Goal: Information Seeking & Learning: Find specific page/section

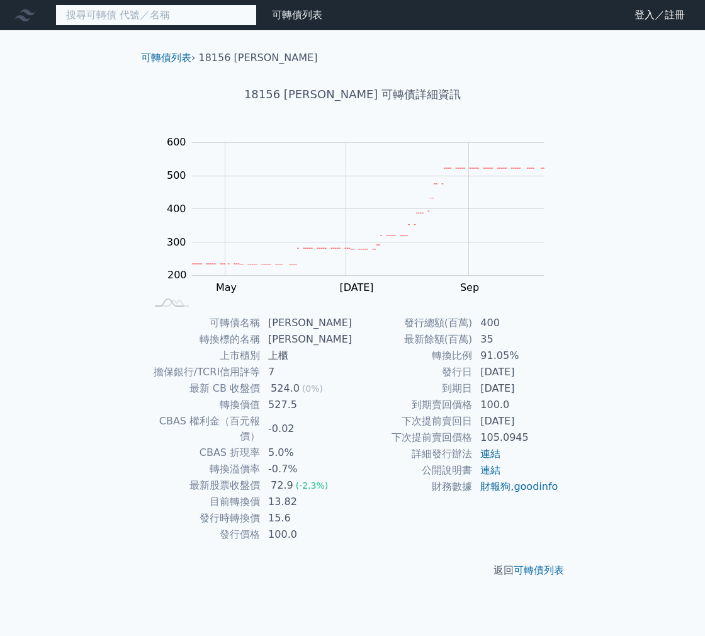
click at [187, 14] on input at bounding box center [155, 14] width 201 height 21
type input "ㄏ"
type input "ㄑ"
click at [205, 18] on input at bounding box center [155, 14] width 201 height 21
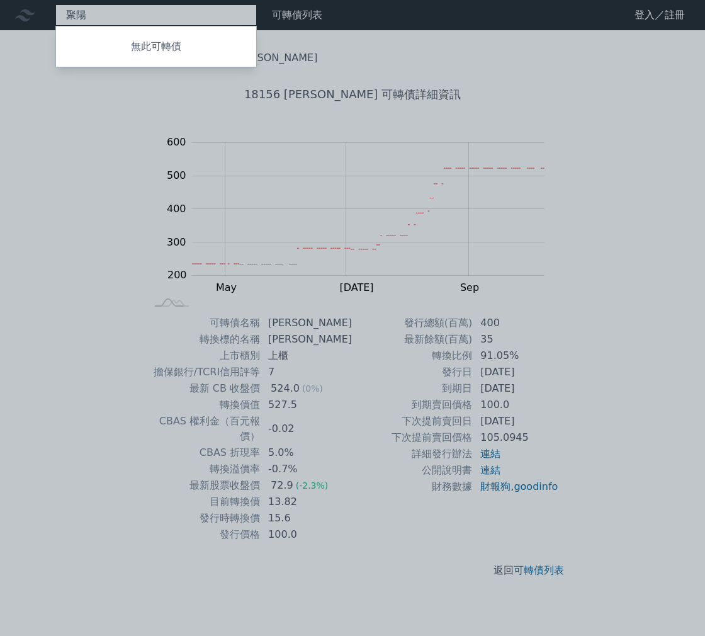
type input "聚"
type input "秦"
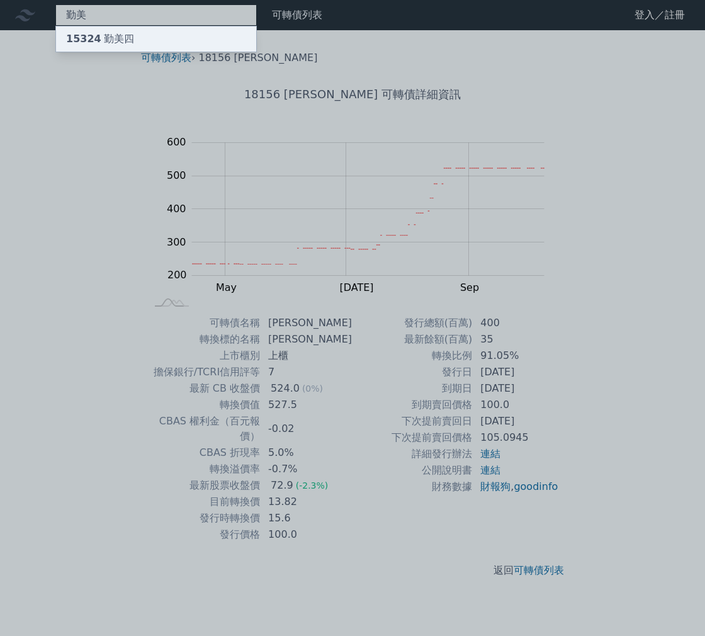
type input "勤美"
click at [194, 38] on div "15324 勤美四" at bounding box center [156, 38] width 200 height 25
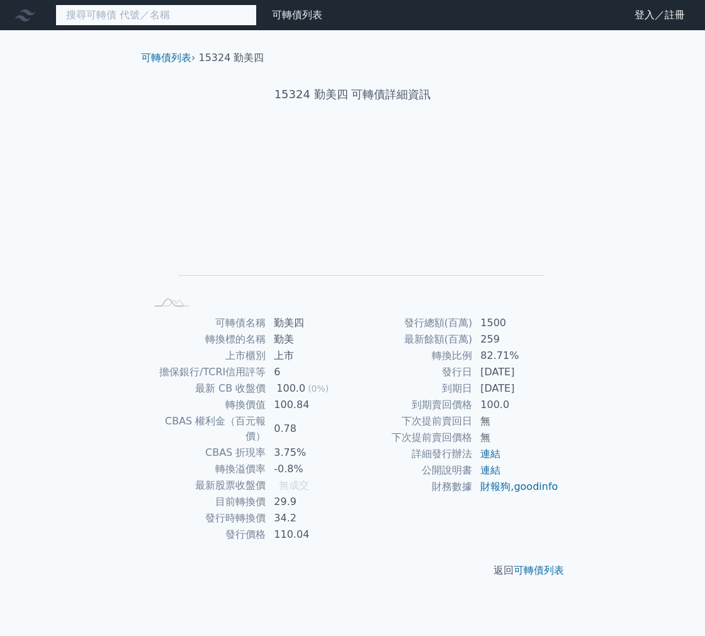
click at [123, 18] on input at bounding box center [155, 14] width 201 height 21
type input "彬"
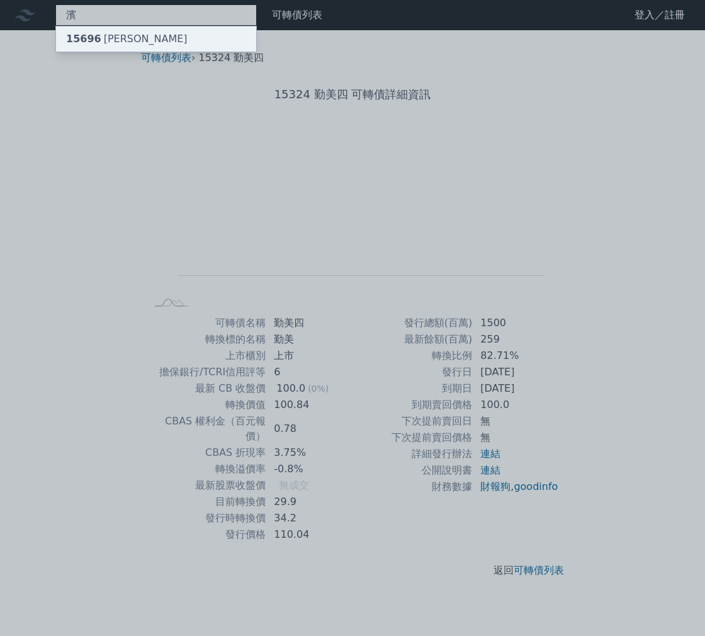
type input "濱"
click at [124, 38] on div "15696 [PERSON_NAME]" at bounding box center [127, 38] width 122 height 15
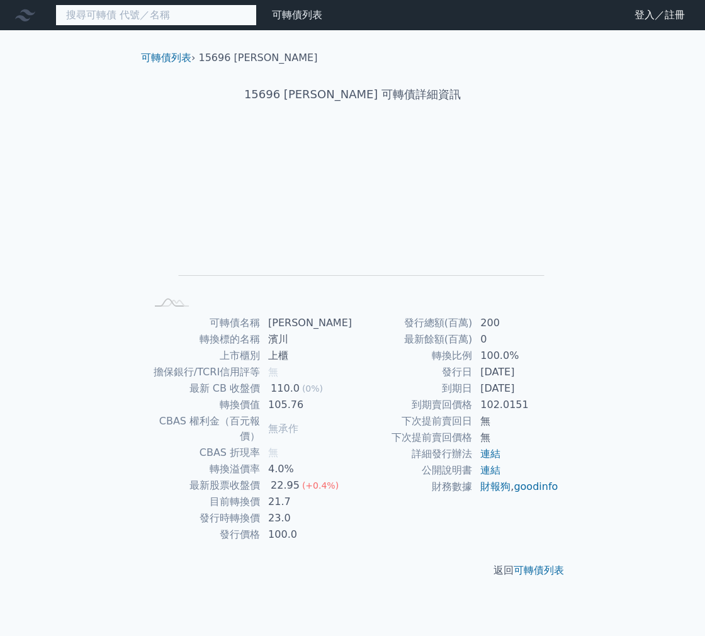
click at [102, 17] on input at bounding box center [155, 14] width 201 height 21
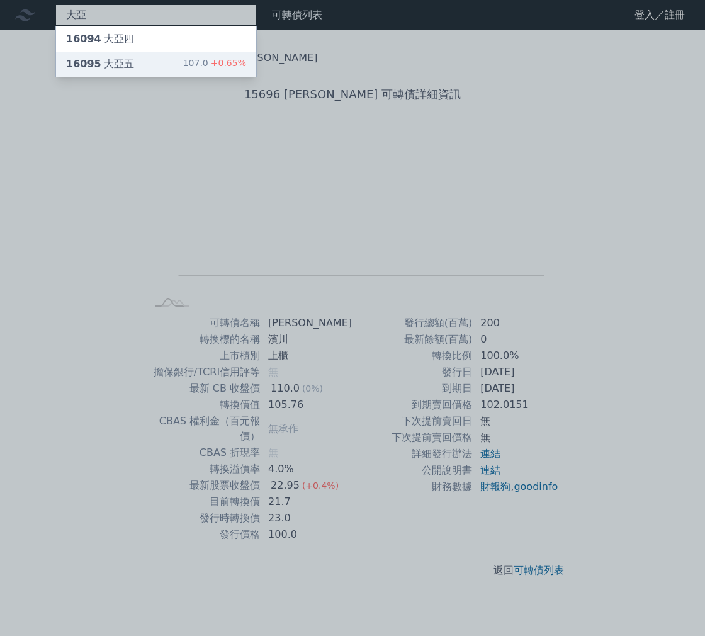
type input "大亞"
click at [133, 72] on div "16095 大亞五 107.0 +0.65%" at bounding box center [156, 64] width 200 height 25
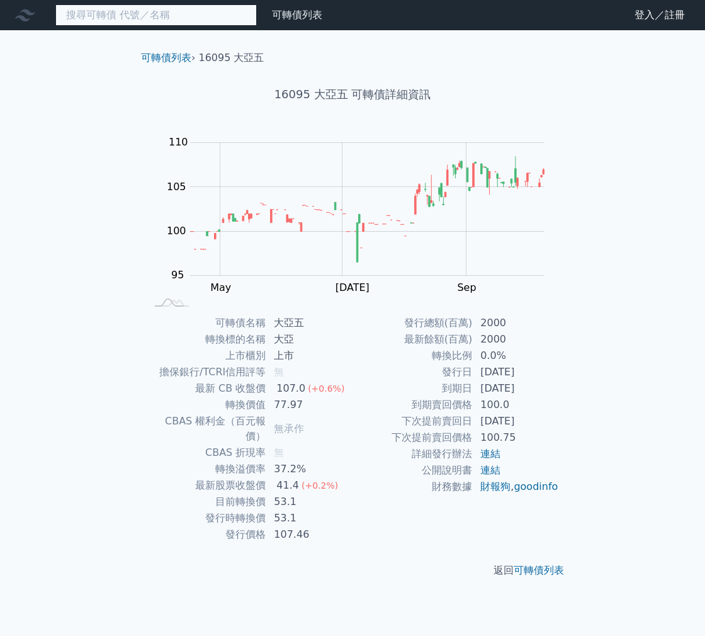
click at [217, 16] on input at bounding box center [155, 14] width 201 height 21
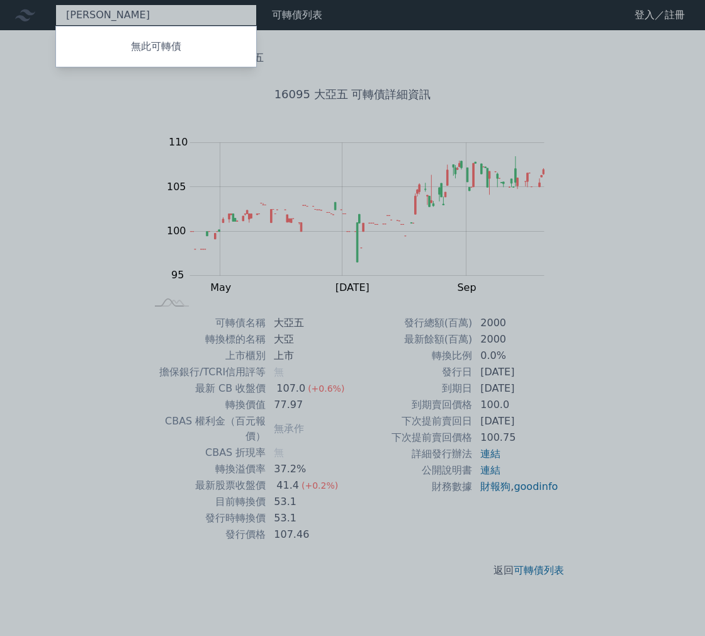
type input "潤"
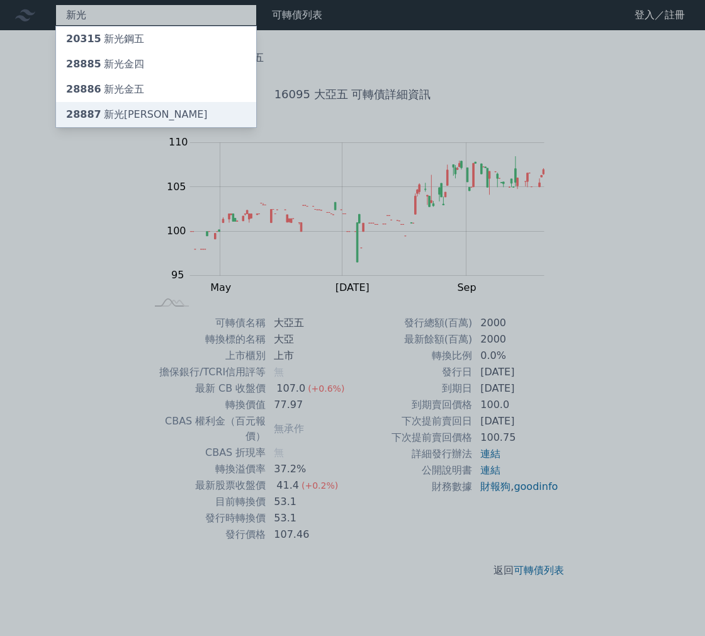
type input "新光"
click at [154, 113] on div "28887 新光[PERSON_NAME]" at bounding box center [156, 114] width 200 height 25
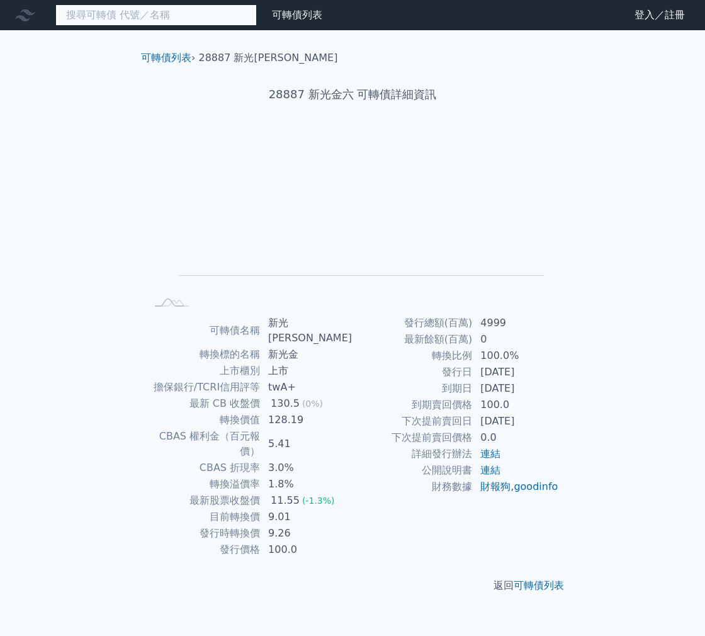
click at [141, 13] on input at bounding box center [155, 14] width 201 height 21
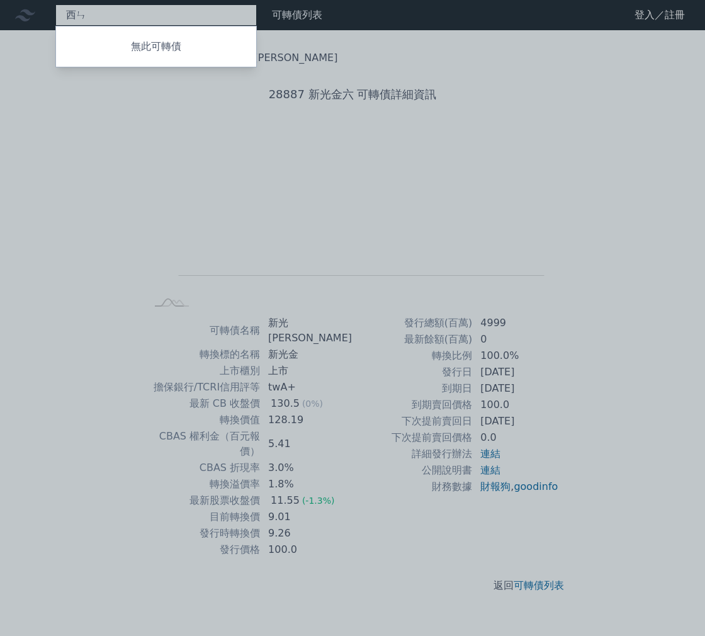
type input "西"
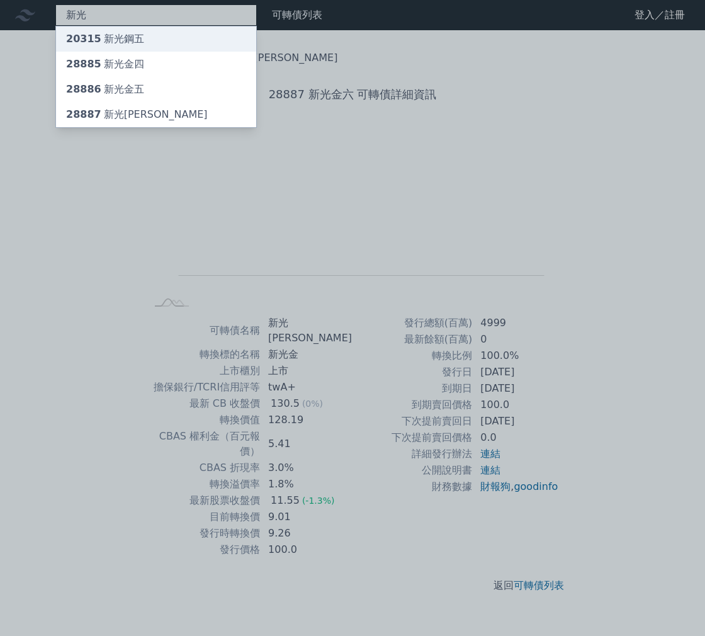
type input "新光"
click at [141, 41] on div "20315 新光鋼五" at bounding box center [156, 38] width 200 height 25
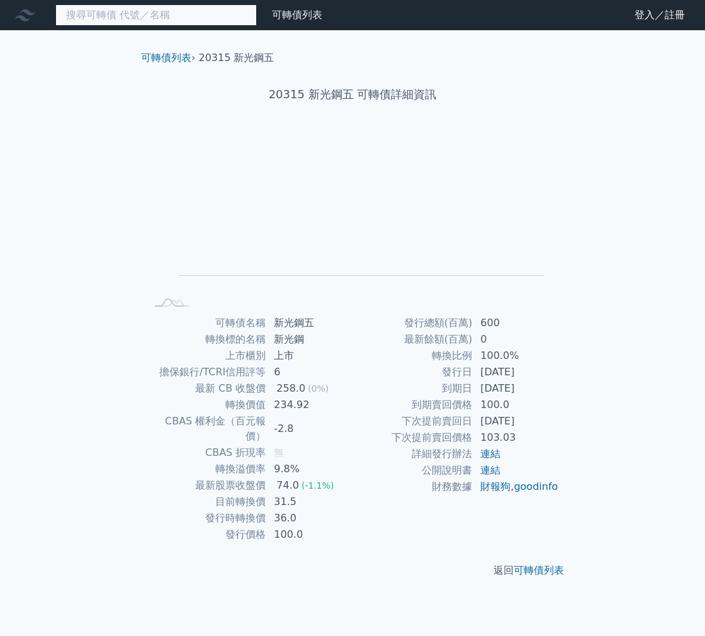
click at [115, 15] on input at bounding box center [155, 14] width 201 height 21
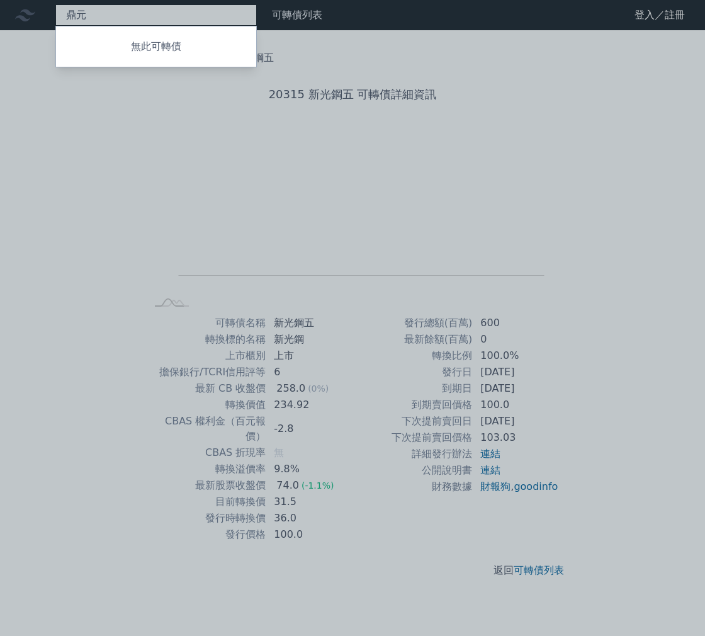
type input "鼎"
type input "齊"
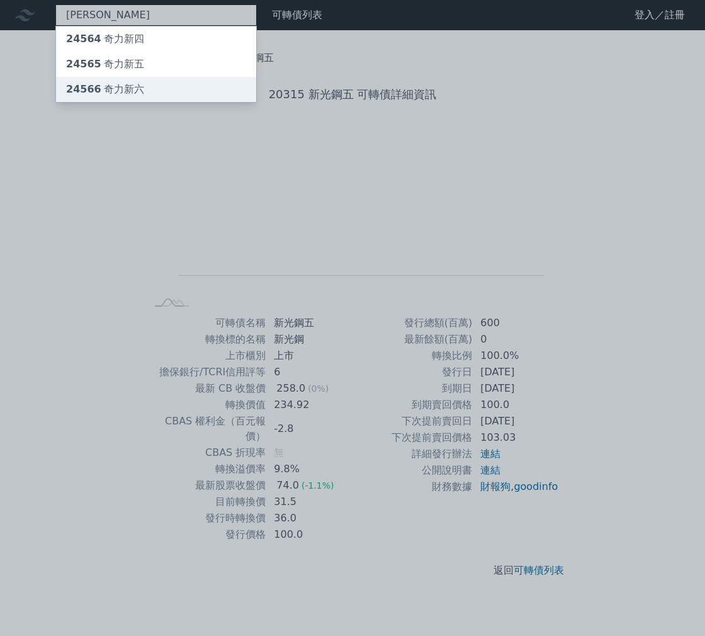
type input "[PERSON_NAME]"
click at [127, 90] on div "24566 奇力新六" at bounding box center [105, 89] width 78 height 15
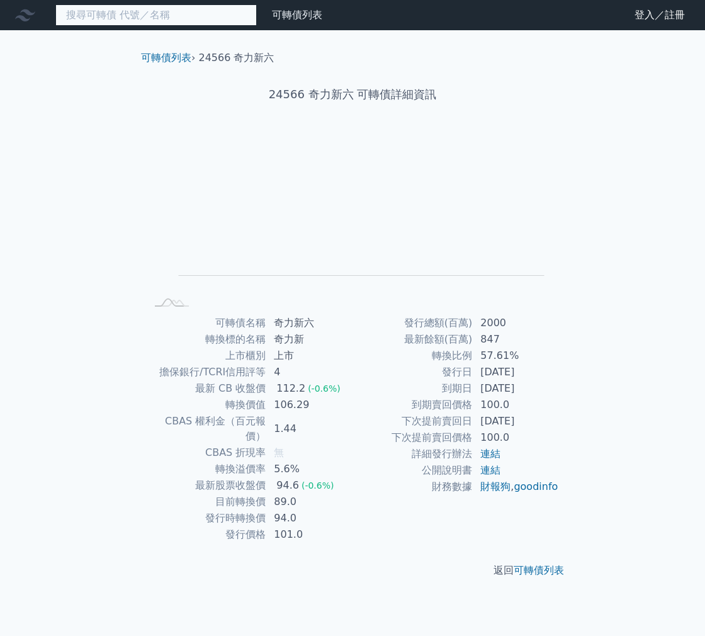
click at [98, 16] on input at bounding box center [155, 14] width 201 height 21
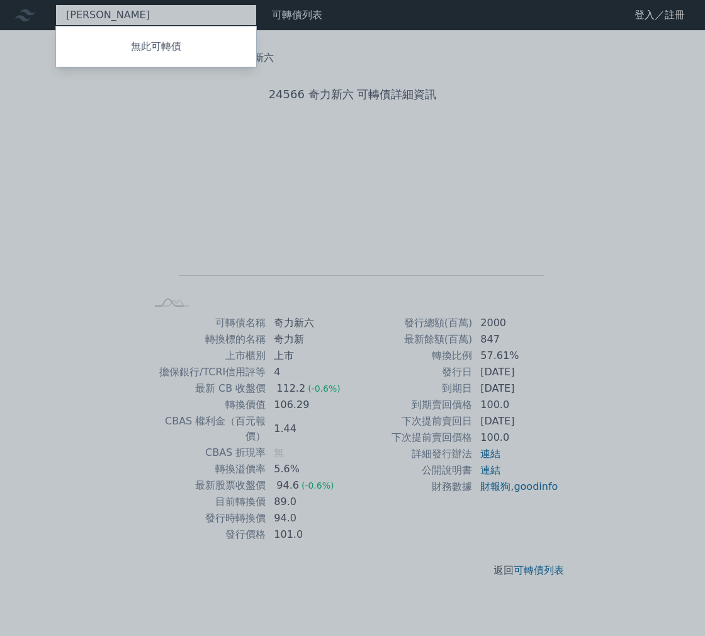
type input "[PERSON_NAME]"
type input "希"
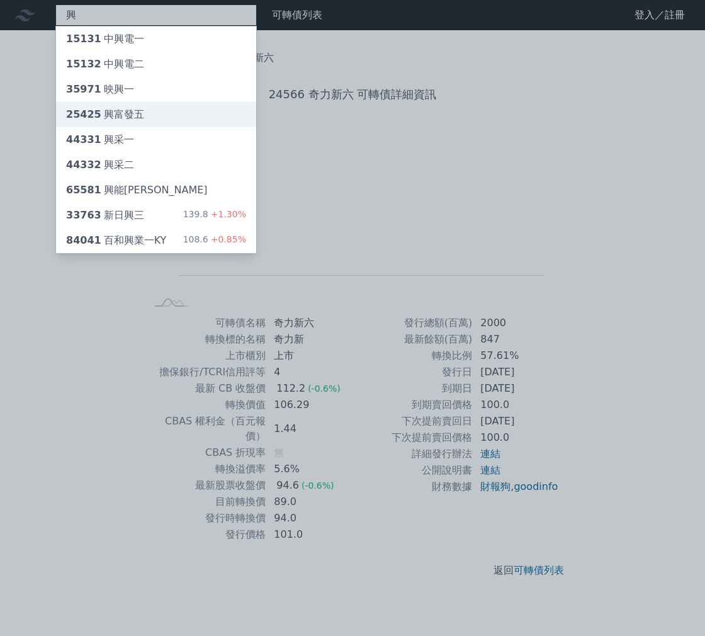
type input "興"
click at [141, 115] on div "25425 興富發五" at bounding box center [105, 114] width 78 height 15
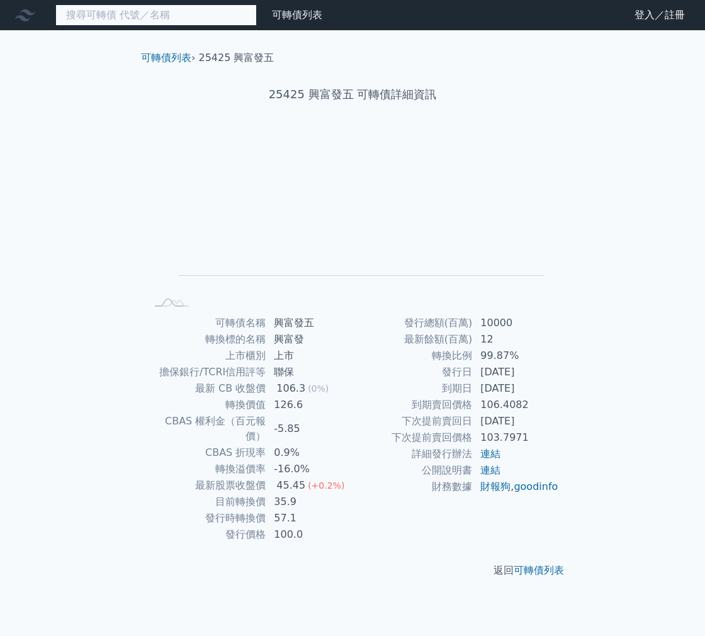
click at [110, 21] on input at bounding box center [155, 14] width 201 height 21
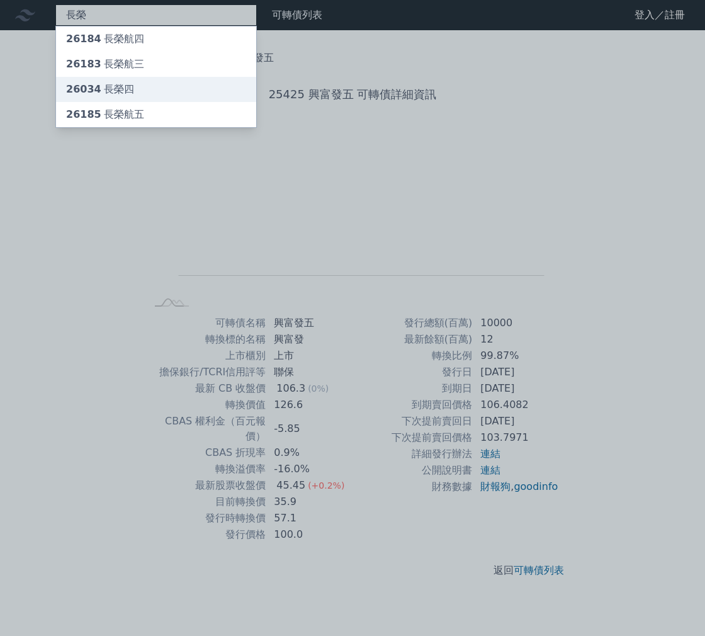
type input "長榮"
click at [119, 89] on div "26034 長榮四" at bounding box center [100, 89] width 68 height 15
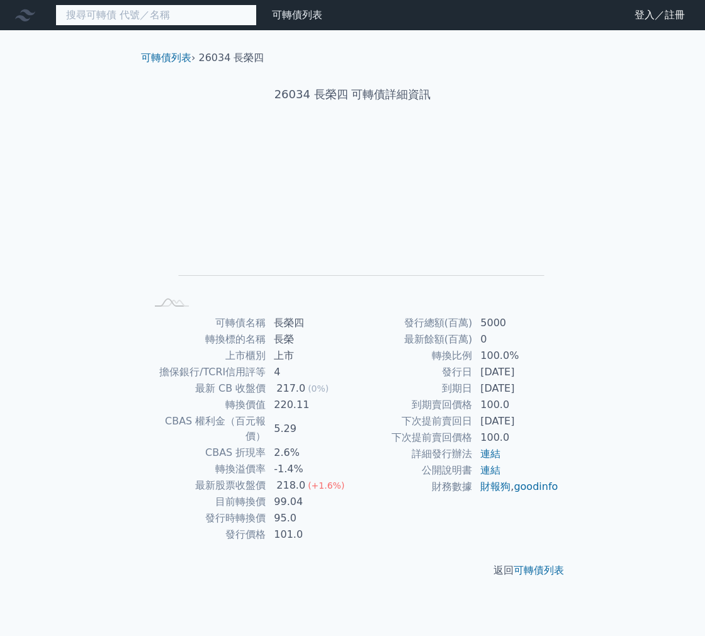
drag, startPoint x: 100, startPoint y: 21, endPoint x: 45, endPoint y: 71, distance: 74.5
click at [45, 71] on div "可轉債列表 財務數據 可轉債列表 財務數據 登入／註冊 登入／註冊 可轉債列表 › 26034 長榮四 26034 長榮四 可轉債詳細資訊 Zoom Out …" at bounding box center [352, 318] width 705 height 636
click at [85, 19] on input at bounding box center [155, 14] width 201 height 21
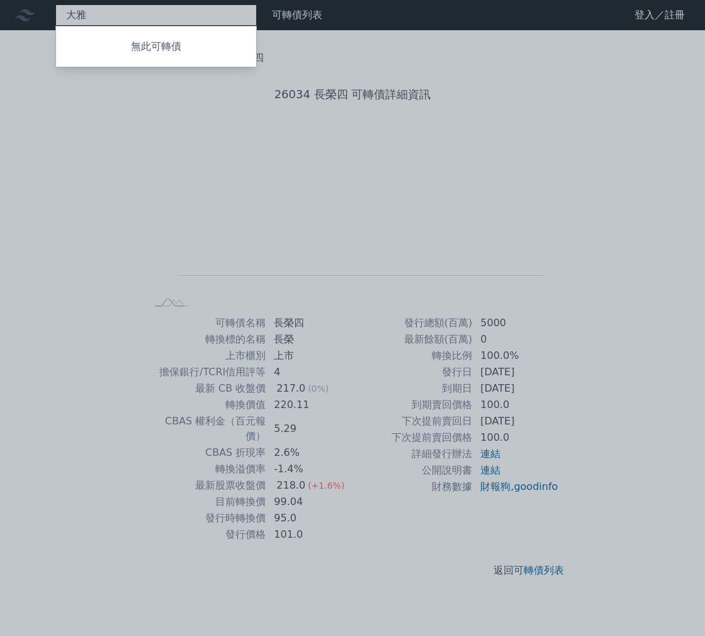
type input "[PERSON_NAME]"
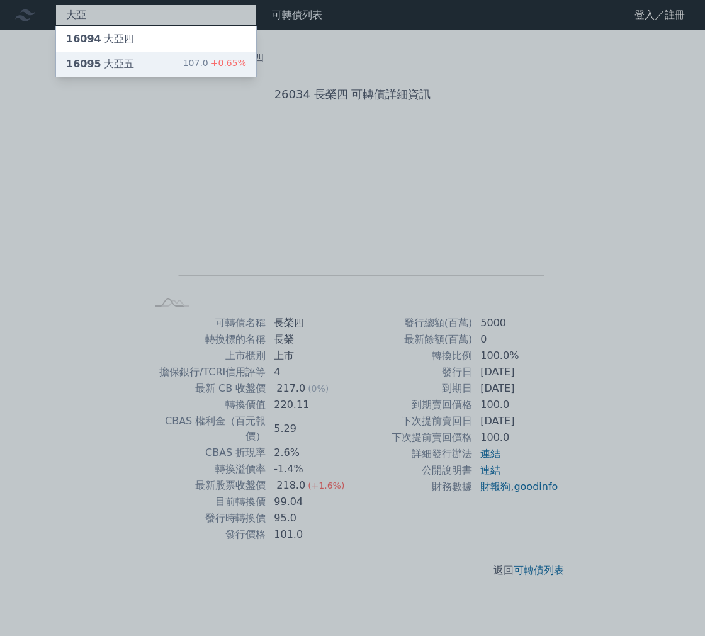
type input "大亞"
click at [156, 68] on div "16095 大亞五 107.0 +0.65%" at bounding box center [156, 64] width 200 height 25
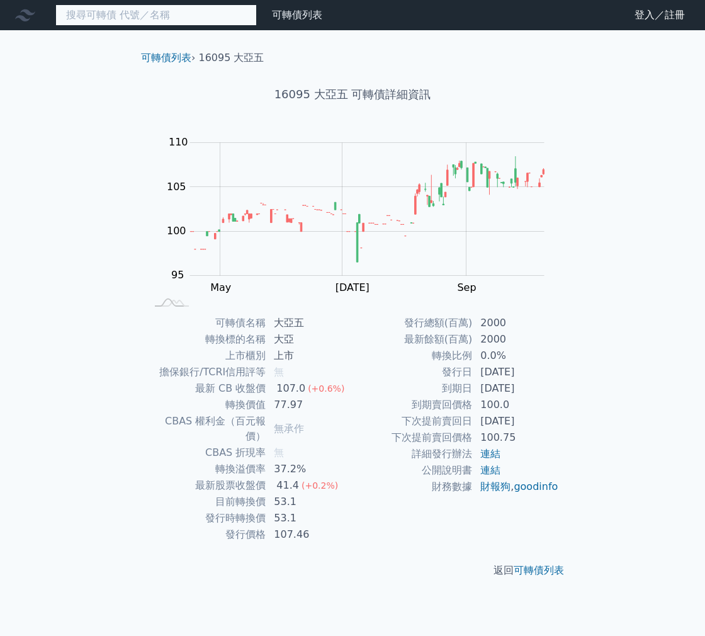
click at [103, 20] on input at bounding box center [155, 14] width 201 height 21
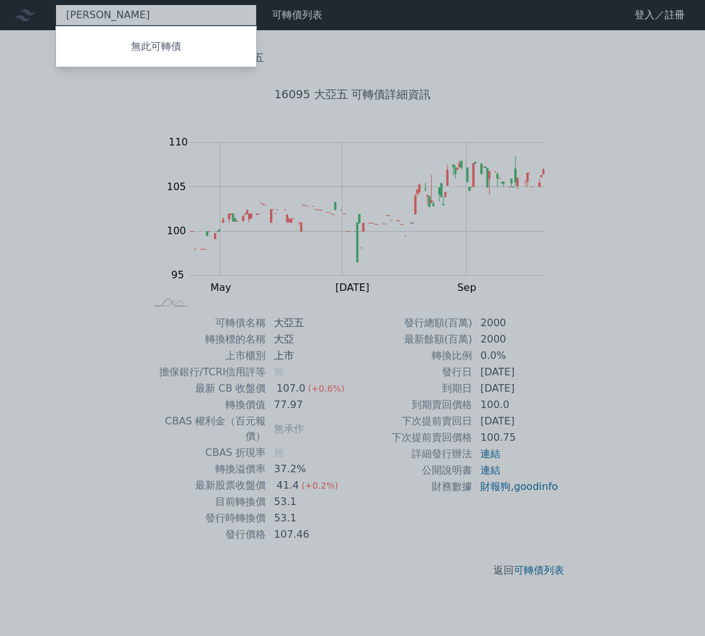
type input "山"
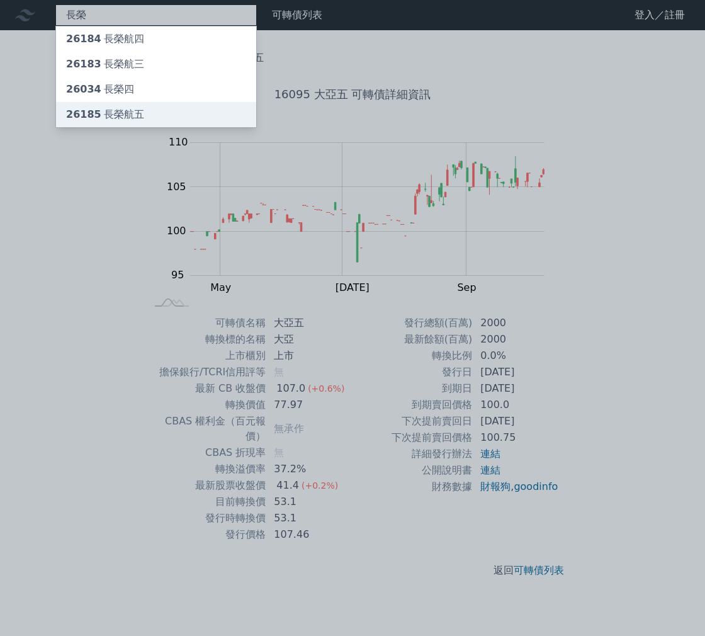
type input "長榮"
click at [110, 107] on div "26185 長榮航五" at bounding box center [105, 114] width 78 height 15
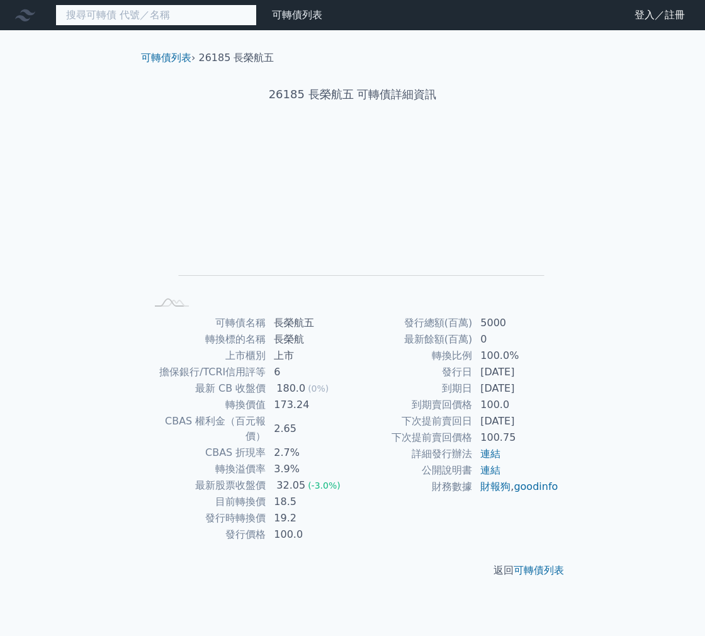
click at [98, 20] on input at bounding box center [155, 14] width 201 height 21
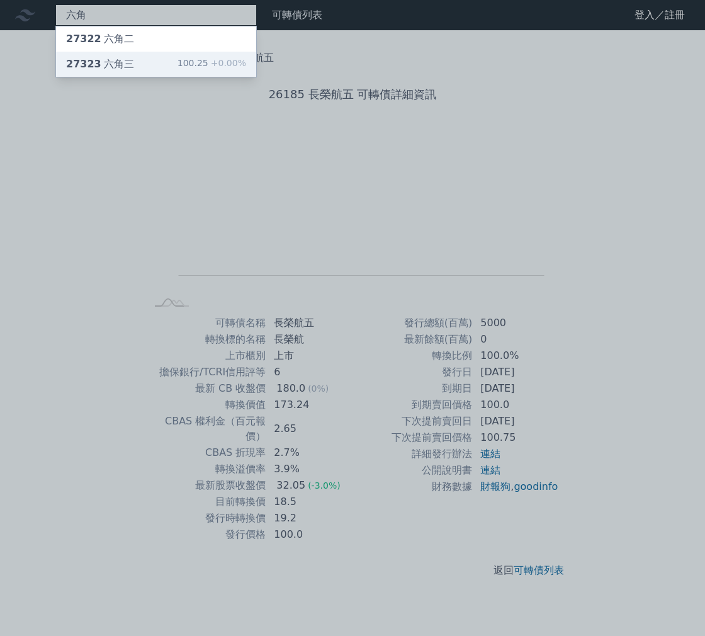
type input "六角"
click at [109, 59] on div "27323 六角三" at bounding box center [100, 64] width 68 height 15
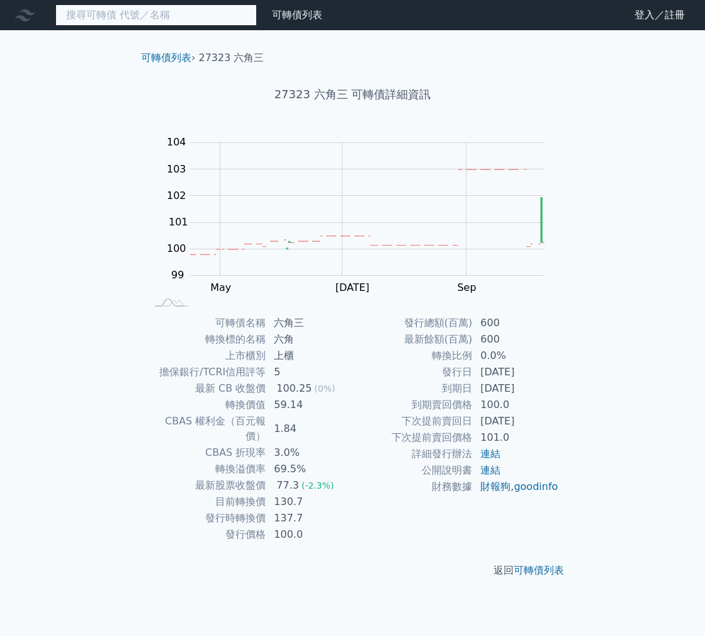
click at [110, 14] on input at bounding box center [155, 14] width 201 height 21
type input "桐"
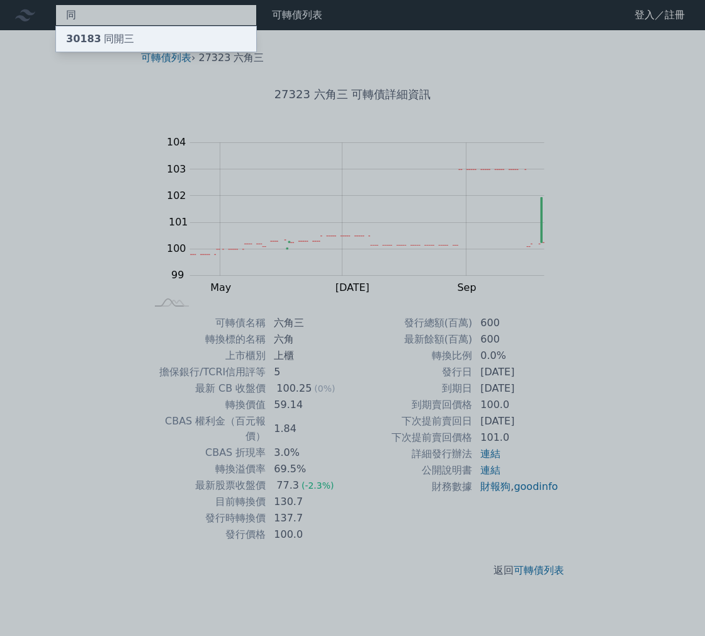
type input "同"
click at [123, 39] on div "30183 同開三" at bounding box center [100, 38] width 68 height 15
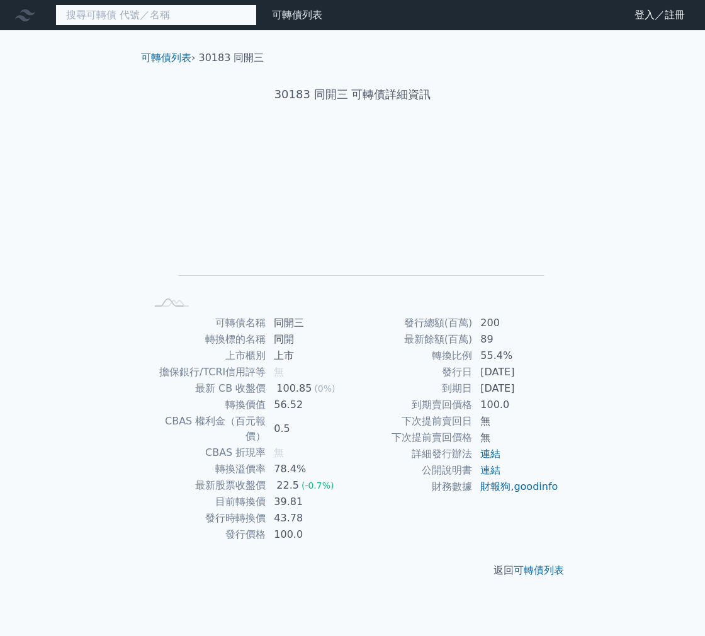
click at [118, 20] on input at bounding box center [155, 14] width 201 height 21
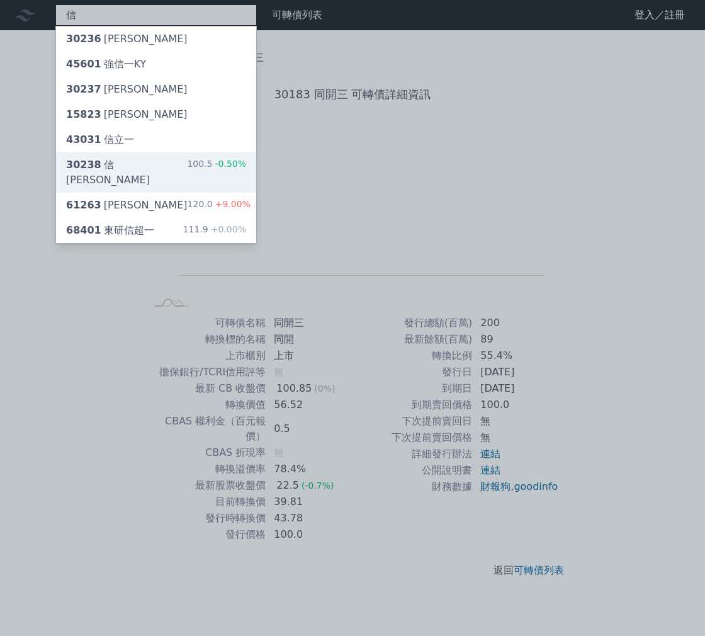
type input "信"
click at [139, 170] on div "30238 信邦八 100.5 -0.50%" at bounding box center [156, 172] width 200 height 40
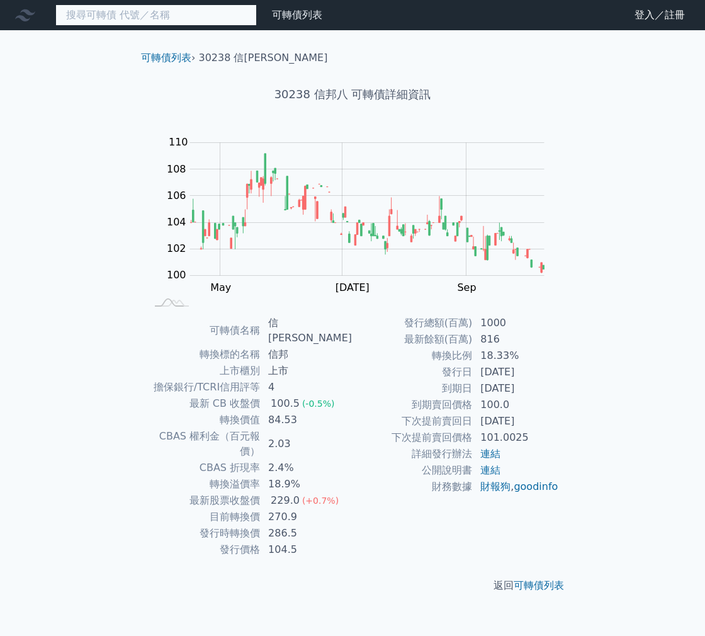
click at [170, 20] on input at bounding box center [155, 14] width 201 height 21
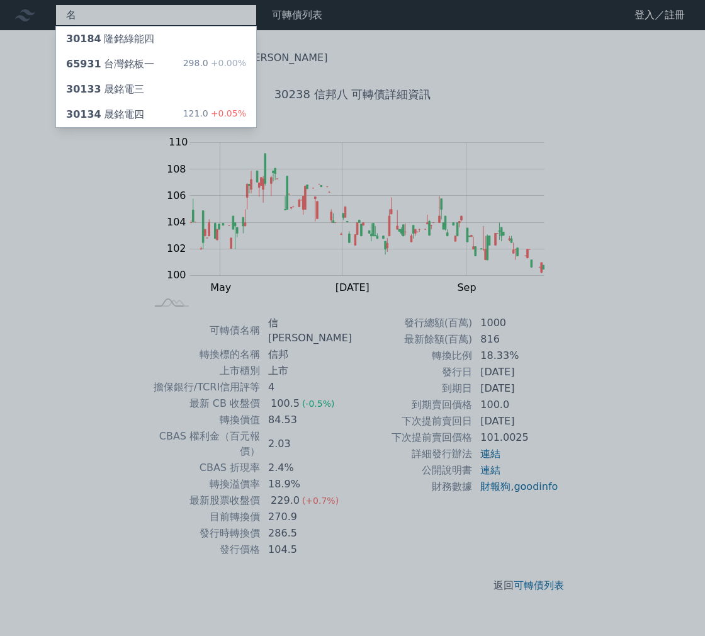
type input "銘"
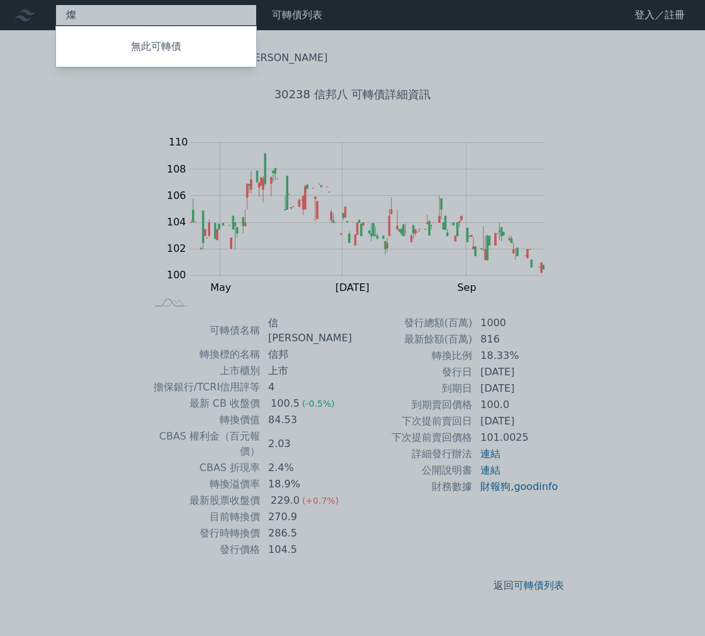
type input "璨"
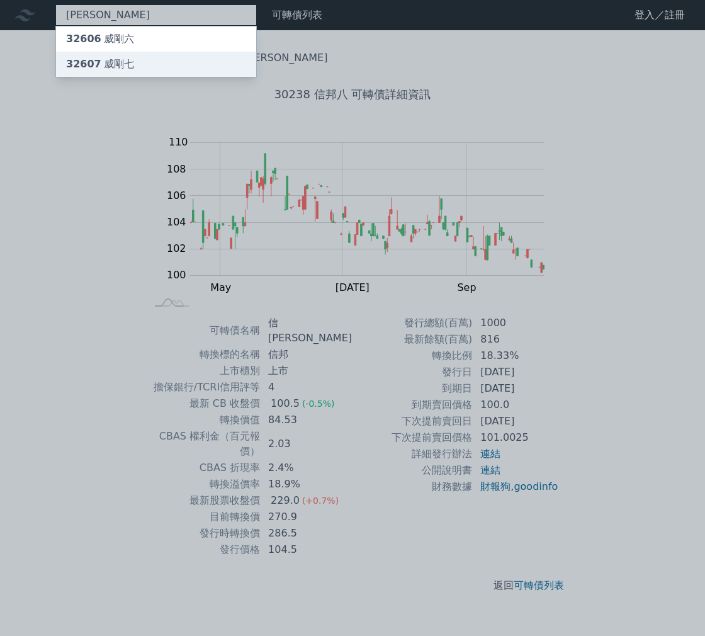
type input "[PERSON_NAME]"
click at [171, 66] on div "32607 威剛七" at bounding box center [156, 64] width 200 height 25
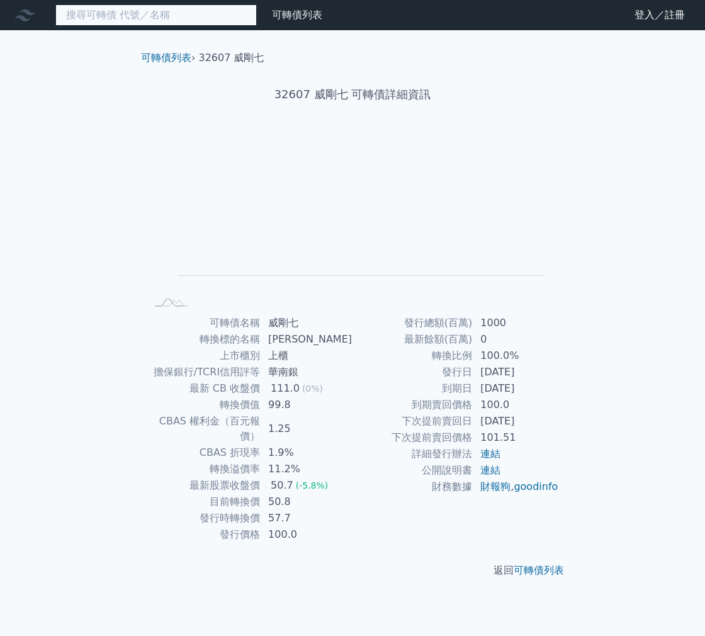
click at [156, 20] on input at bounding box center [155, 14] width 201 height 21
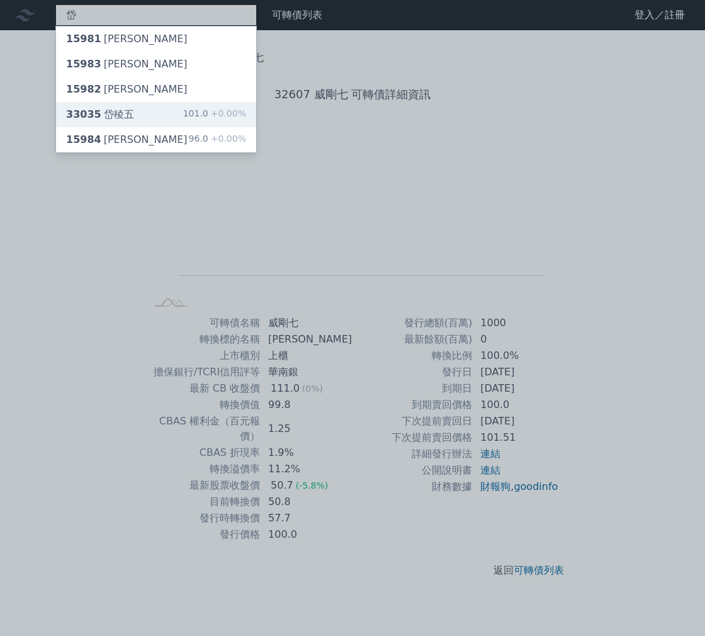
type input "岱"
click at [158, 115] on div "33035 岱稜五 101.0 +0.00%" at bounding box center [156, 114] width 200 height 25
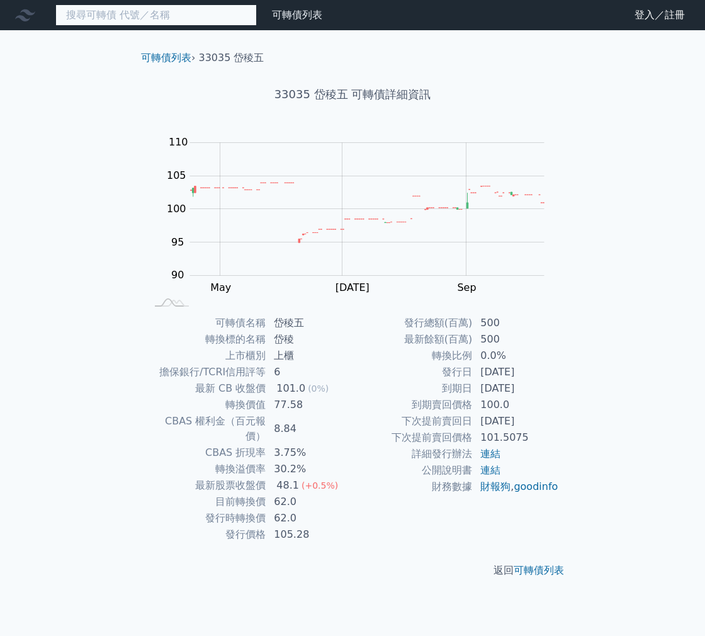
click at [200, 20] on input at bounding box center [155, 14] width 201 height 21
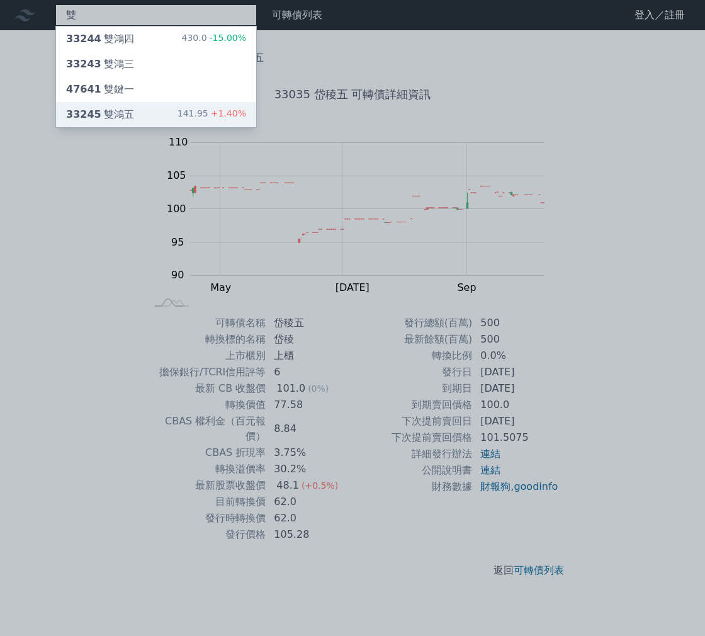
type input "雙"
click at [207, 115] on div "141.95 +1.40%" at bounding box center [212, 114] width 69 height 15
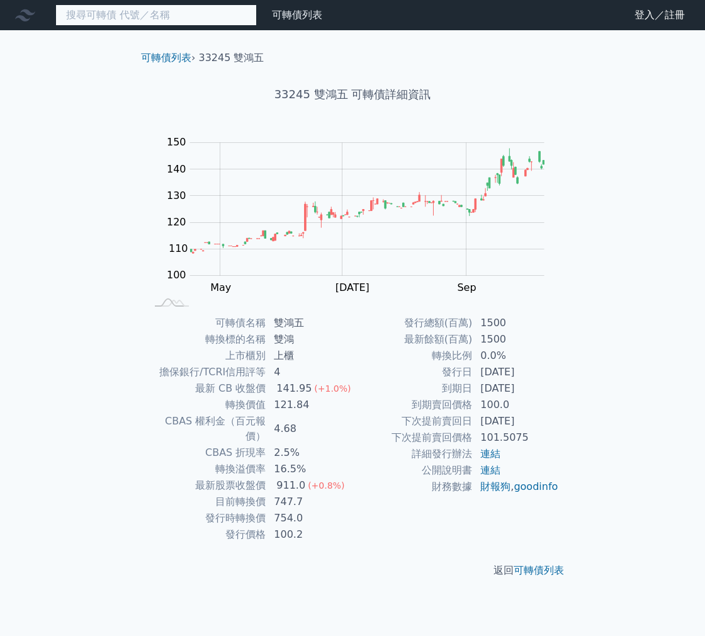
click at [169, 18] on input at bounding box center [155, 14] width 201 height 21
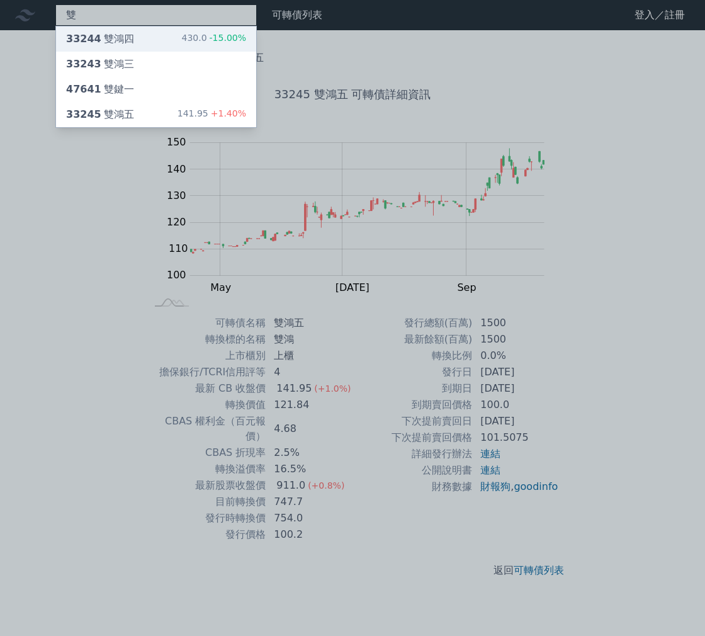
type input "雙"
click at [178, 45] on div "33244 雙鴻四 430.0 -15.00%" at bounding box center [156, 38] width 200 height 25
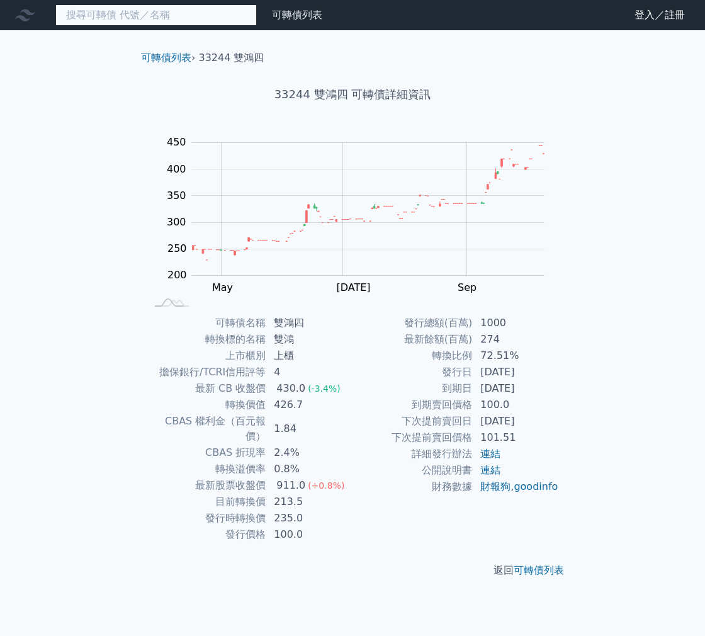
click at [155, 13] on input at bounding box center [155, 14] width 201 height 21
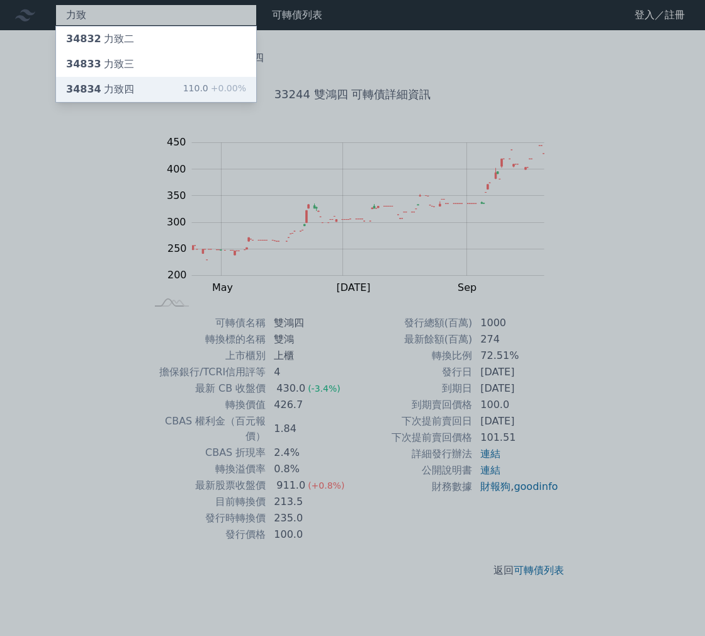
type input "力致"
click at [169, 82] on div "34834 力致四 110.0 +0.00%" at bounding box center [156, 89] width 200 height 25
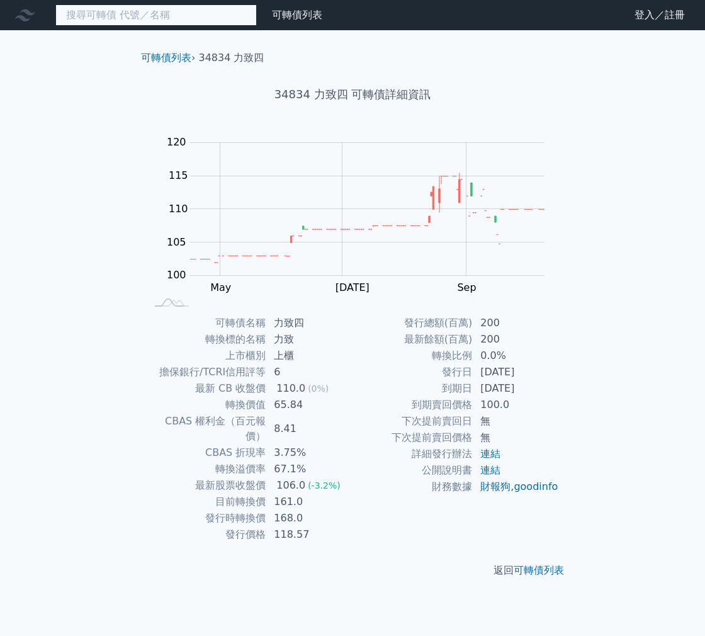
click at [158, 12] on input at bounding box center [155, 14] width 201 height 21
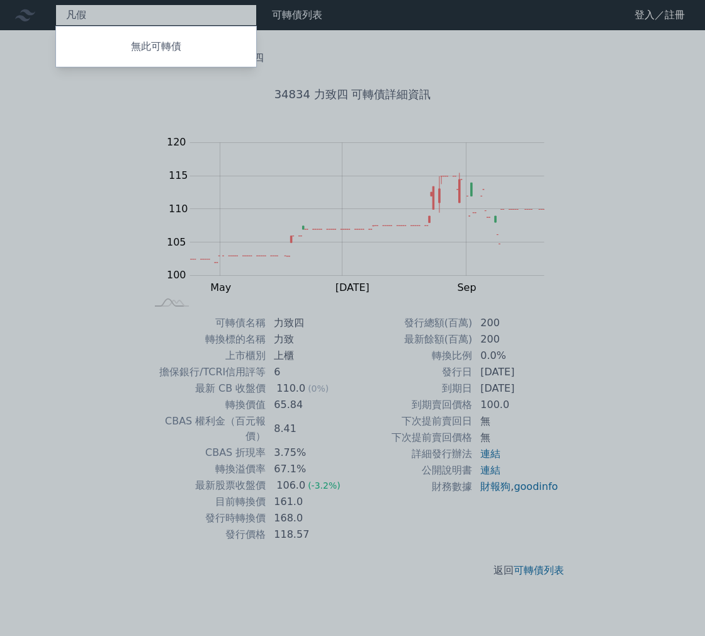
type input "凡"
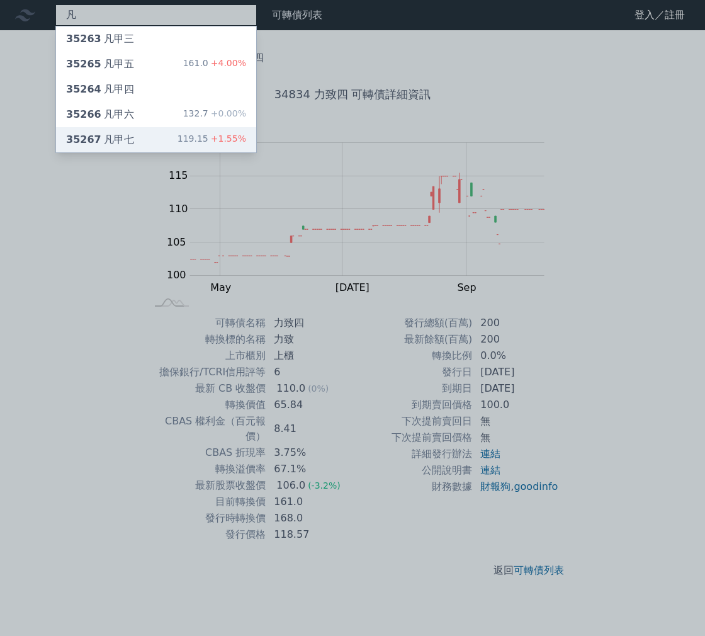
type input "凡"
click at [177, 137] on div "35267 凡甲七 119.15 +1.55%" at bounding box center [156, 139] width 200 height 25
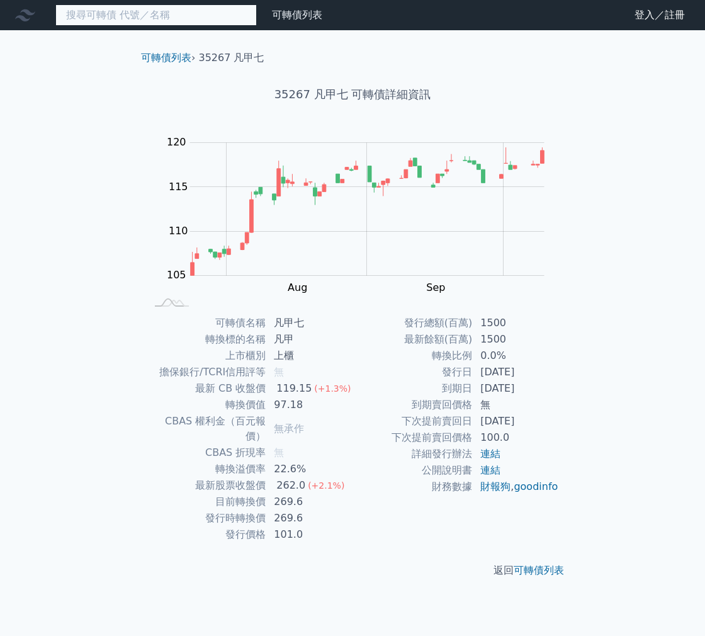
click at [96, 14] on input at bounding box center [155, 14] width 201 height 21
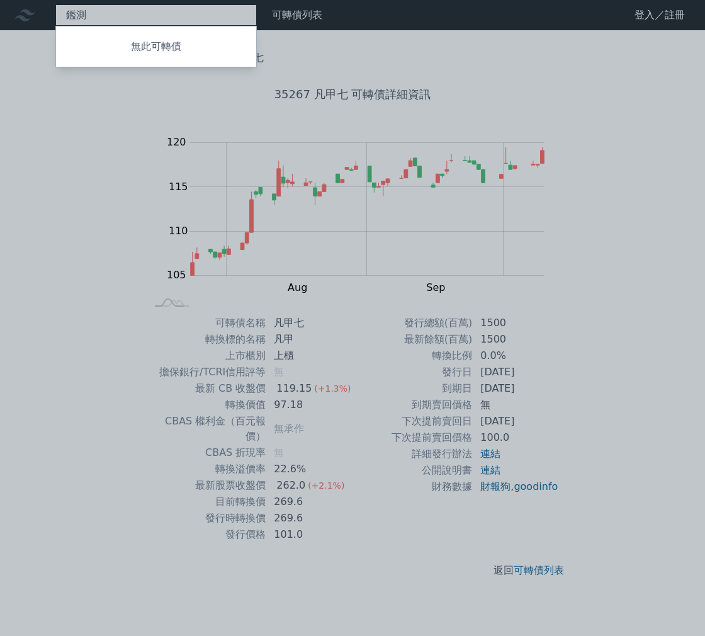
type input "鑑"
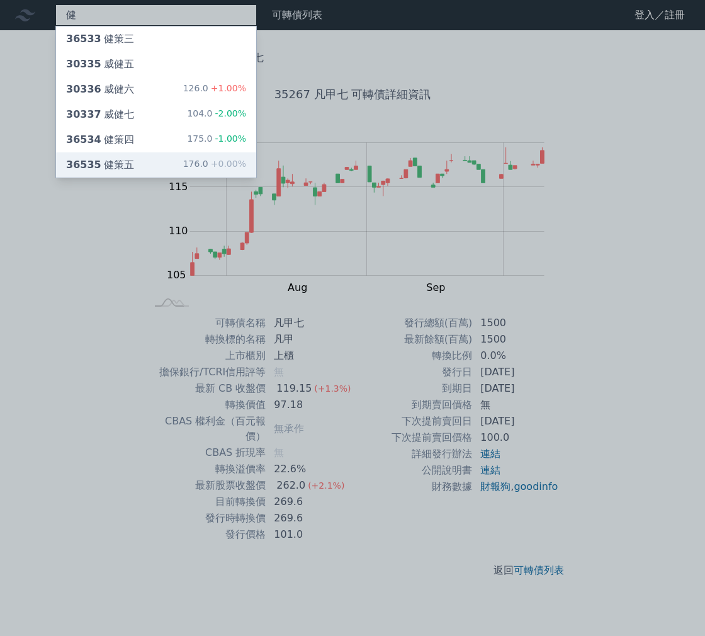
type input "健"
click at [144, 166] on div "36535 健策五 176.0 +0.00%" at bounding box center [156, 164] width 200 height 25
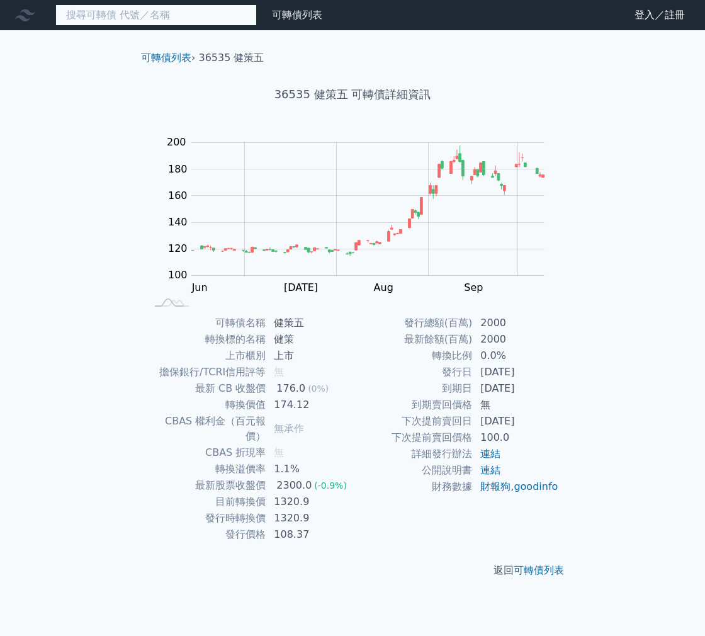
click at [201, 14] on input at bounding box center [155, 14] width 201 height 21
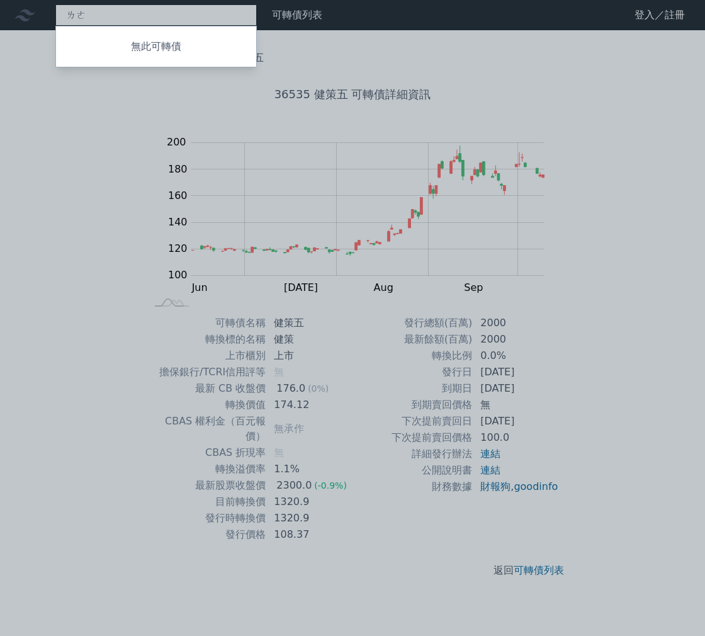
type input "樂"
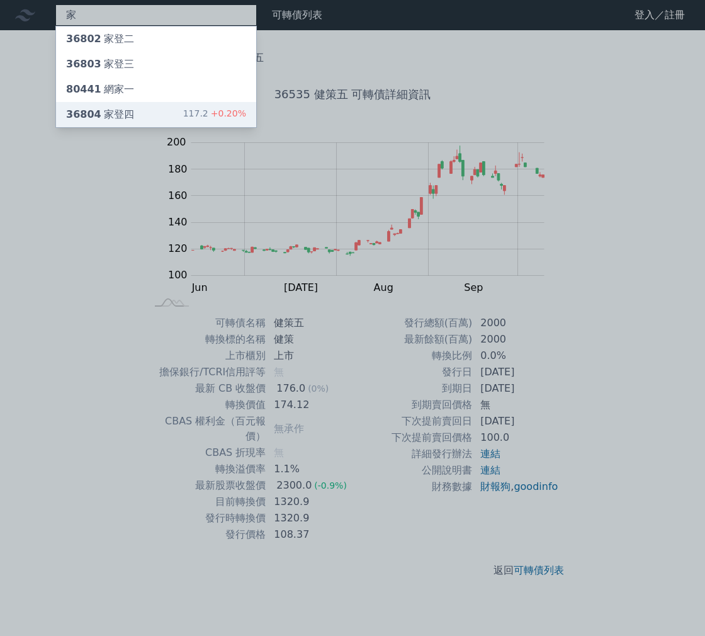
type input "家"
click at [197, 113] on div "117.2 +0.20%" at bounding box center [214, 114] width 63 height 15
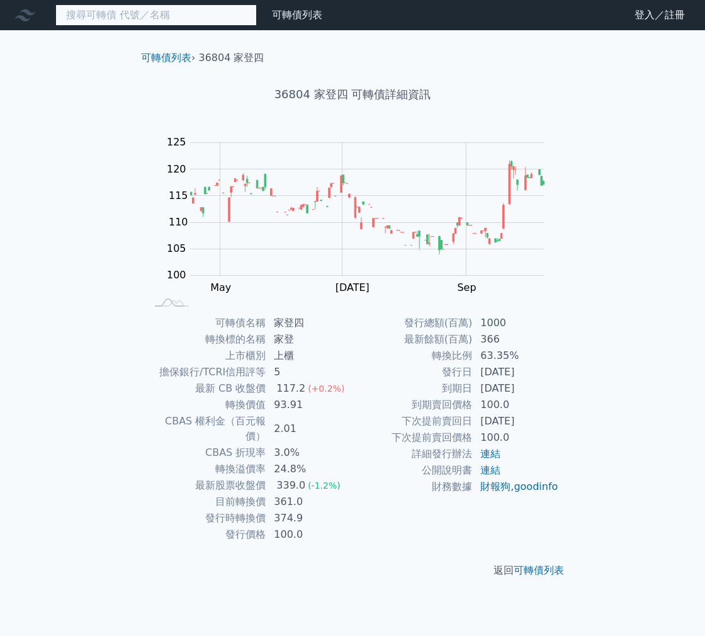
click at [112, 15] on input at bounding box center [155, 14] width 201 height 21
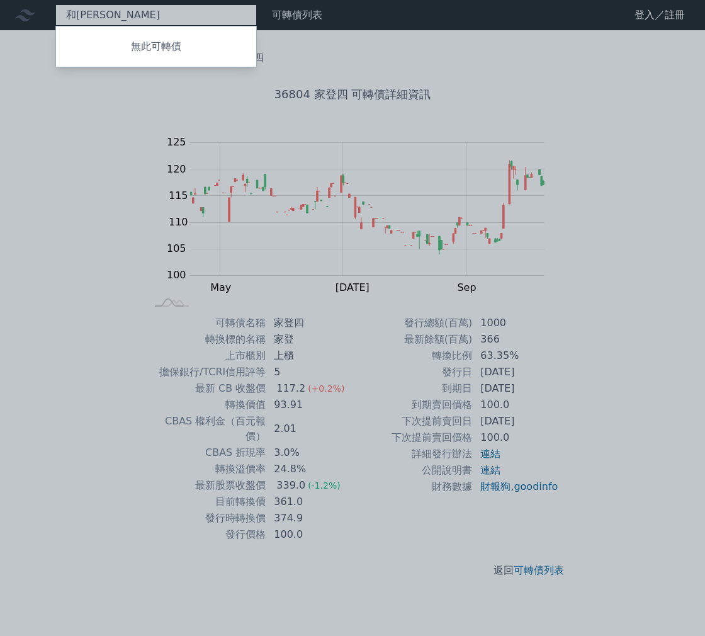
type input "和"
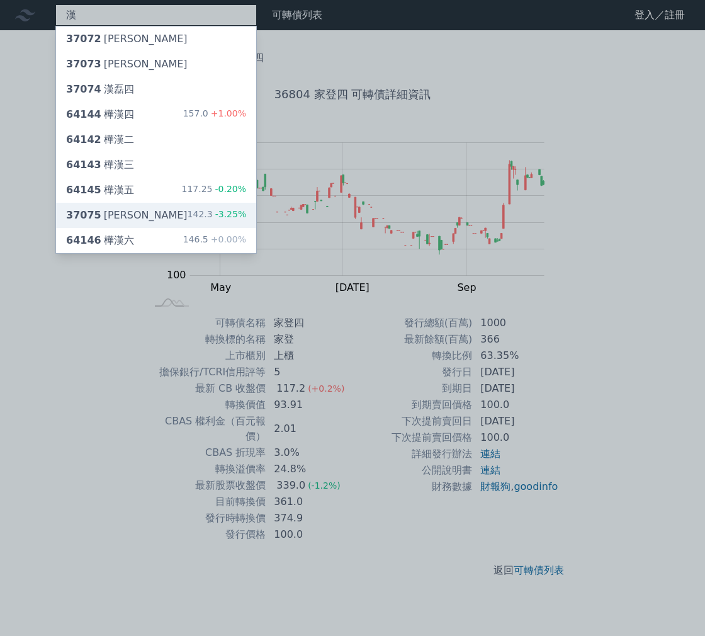
type input "漢"
click at [133, 213] on div "37075 漢磊五 142.3 -3.25%" at bounding box center [156, 215] width 200 height 25
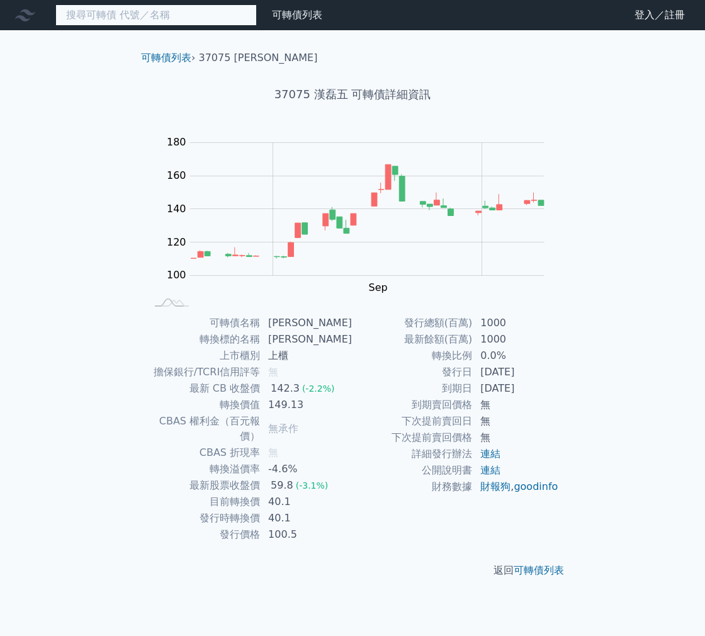
click at [135, 12] on input at bounding box center [155, 14] width 201 height 21
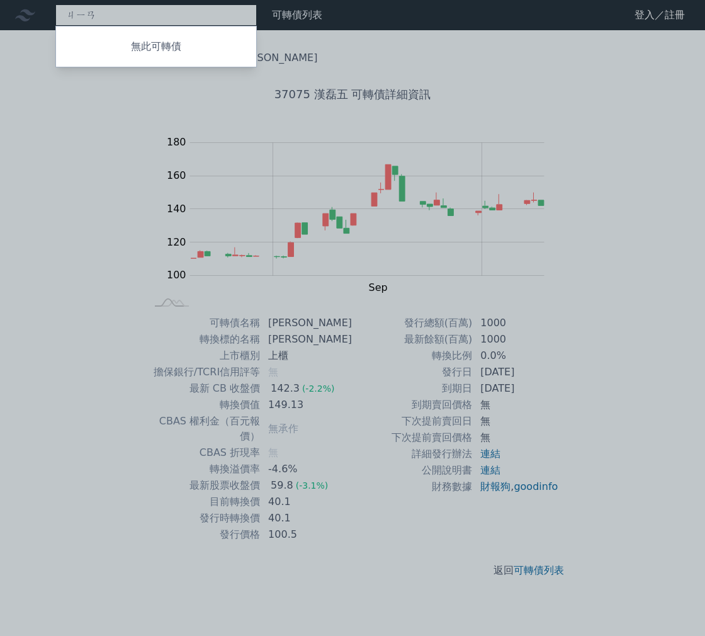
type input "健"
type input "醣"
type input "舟"
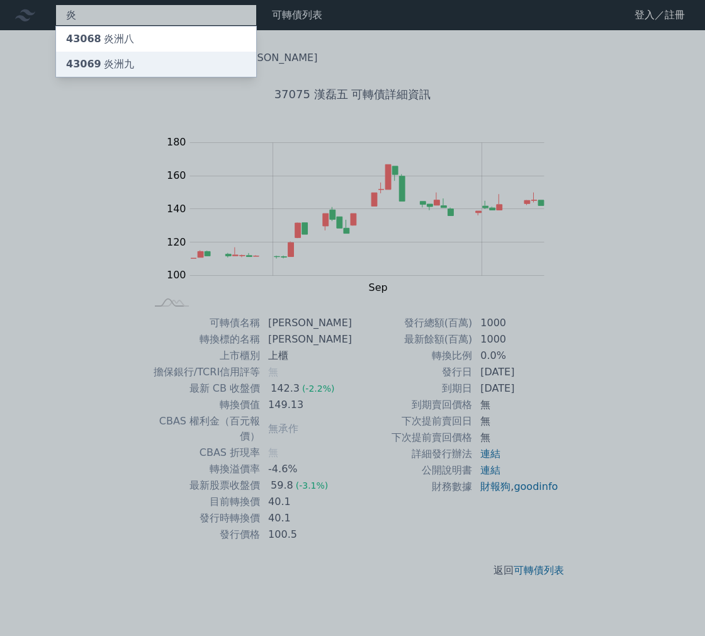
type input "炎"
click at [147, 63] on div "43069 炎洲九" at bounding box center [156, 64] width 200 height 25
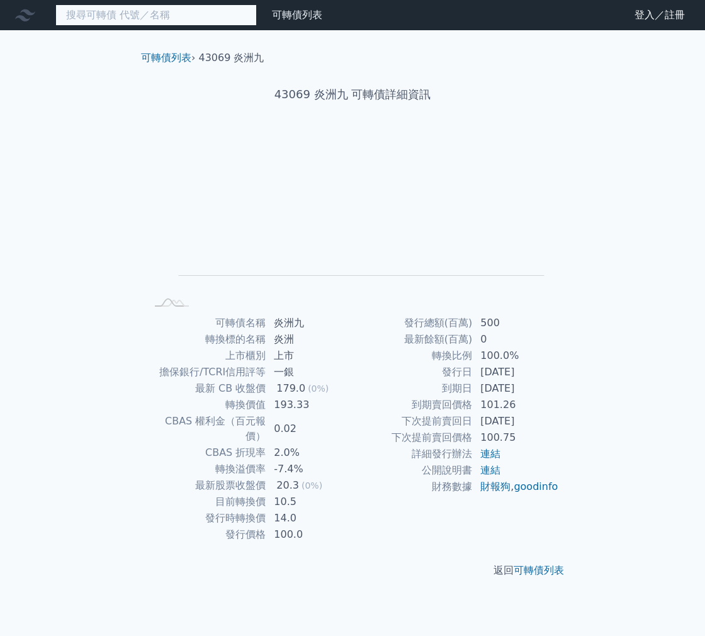
click at [124, 25] on input at bounding box center [155, 14] width 201 height 21
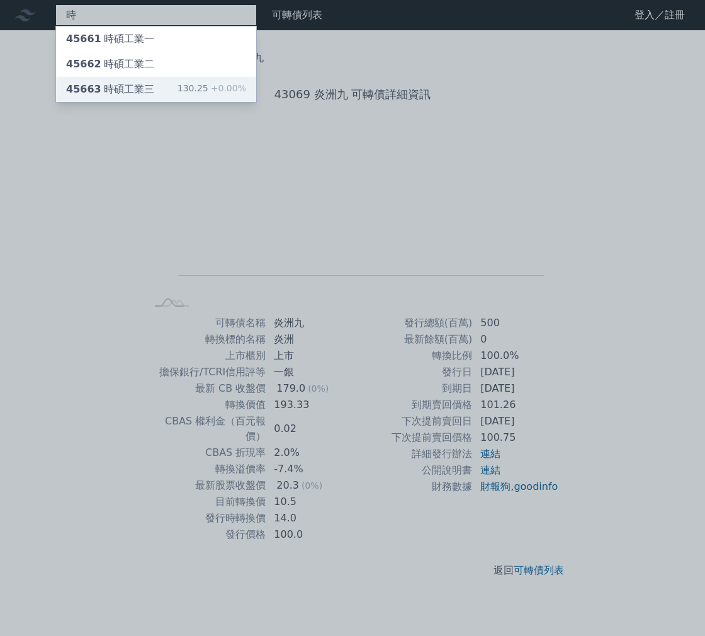
type input "時"
click at [152, 83] on div "45663 時碩工業三 130.25 +0.00%" at bounding box center [156, 89] width 200 height 25
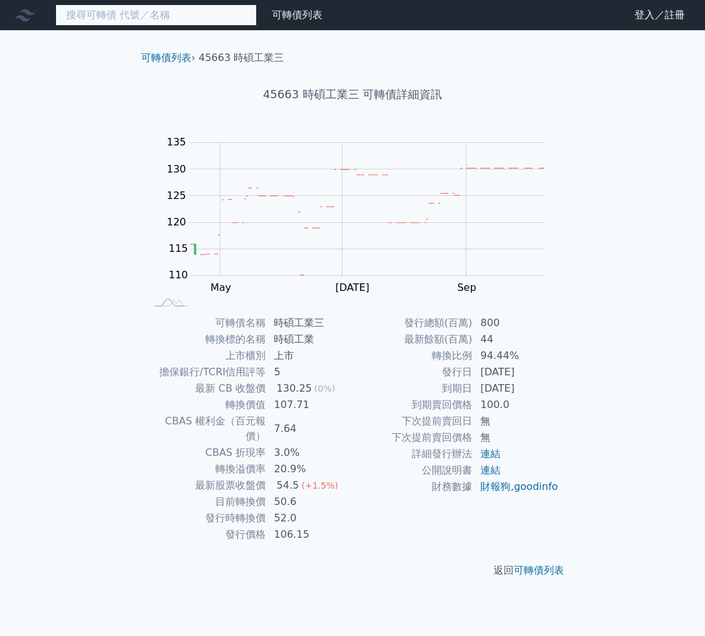
click at [132, 22] on input at bounding box center [155, 14] width 201 height 21
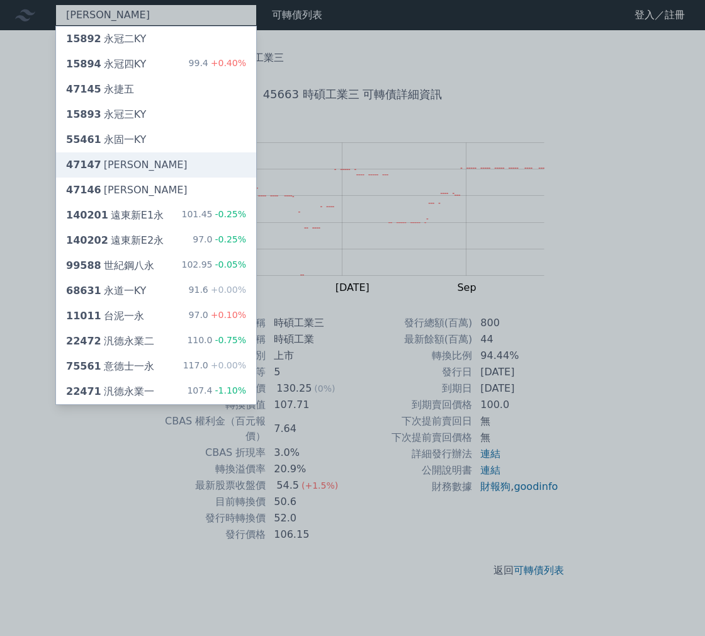
type input "[PERSON_NAME]"
click at [154, 162] on div "47147 [PERSON_NAME]" at bounding box center [156, 164] width 200 height 25
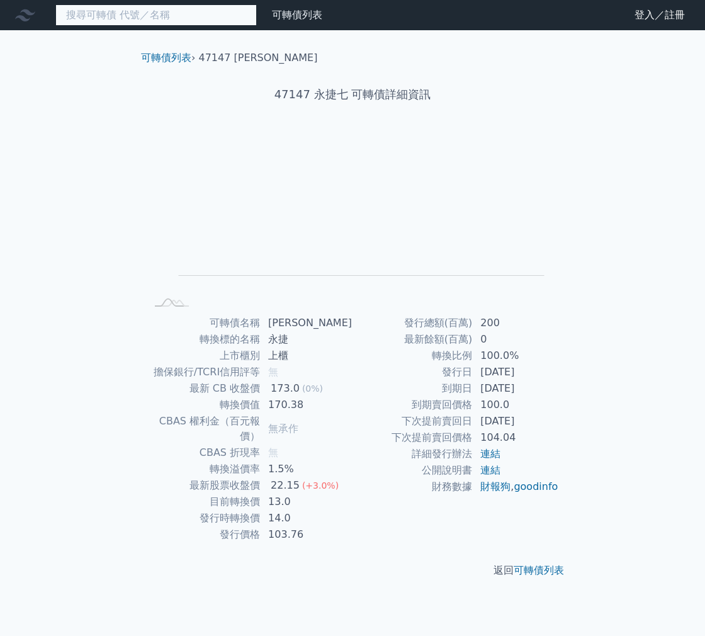
click at [136, 19] on input at bounding box center [155, 14] width 201 height 21
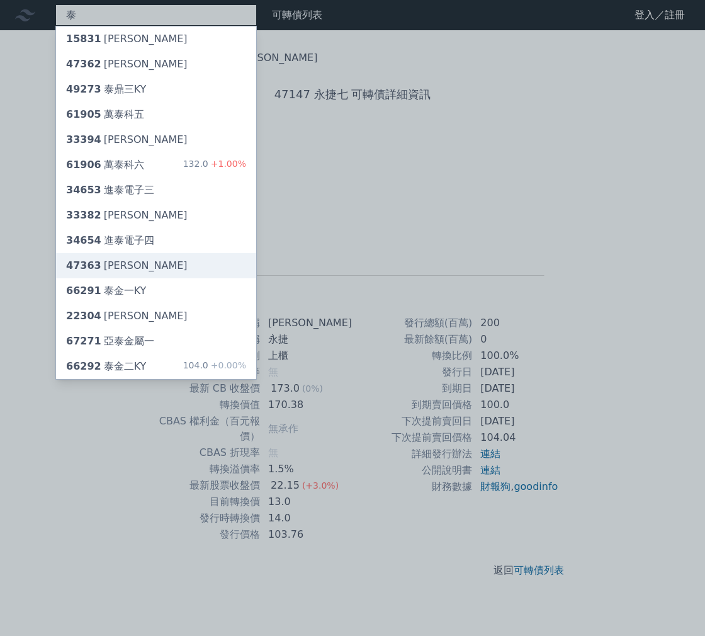
type input "泰"
click at [145, 269] on div "47363 [PERSON_NAME]" at bounding box center [156, 265] width 200 height 25
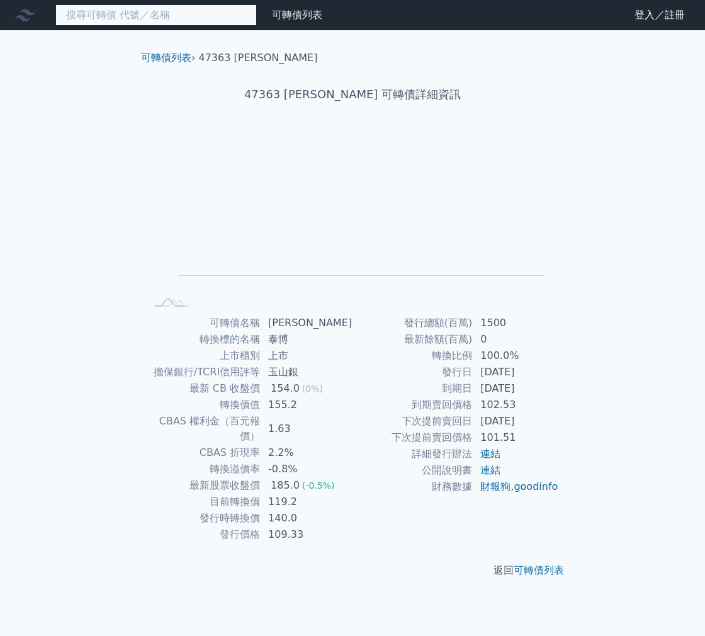
click at [147, 20] on input at bounding box center [155, 14] width 201 height 21
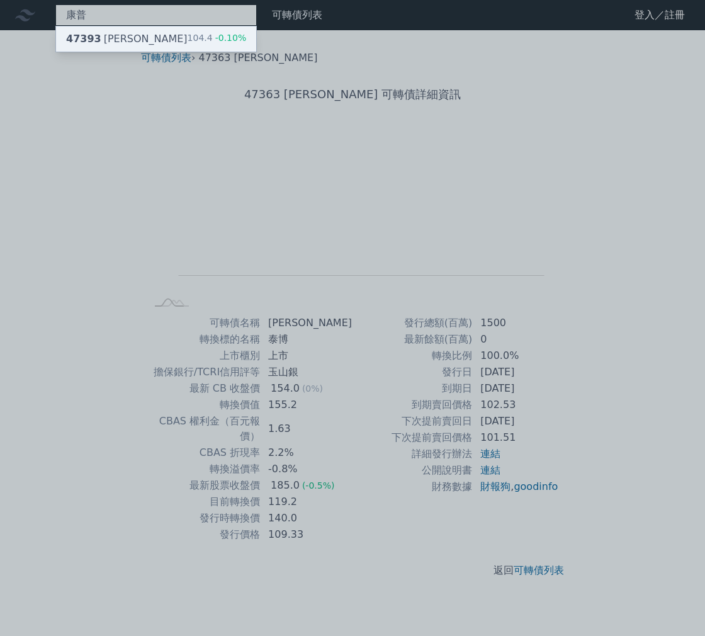
type input "康普"
click at [159, 43] on div "47393 康普三 104.4 -0.10%" at bounding box center [156, 38] width 200 height 25
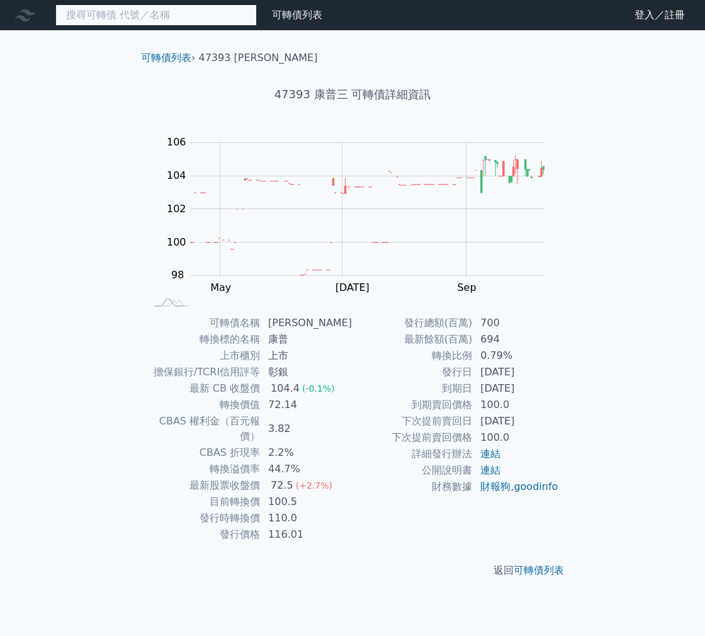
click at [224, 11] on input at bounding box center [155, 14] width 201 height 21
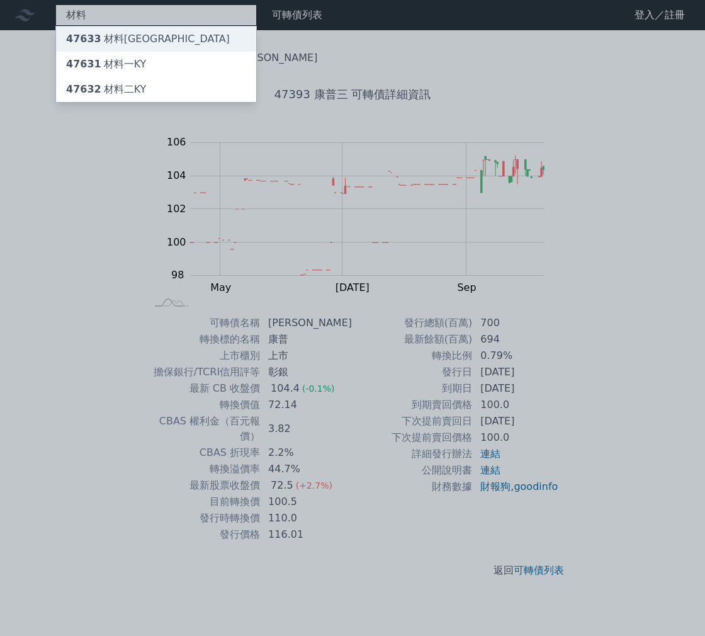
type input "材料"
click at [190, 48] on div "47633 材料[GEOGRAPHIC_DATA]" at bounding box center [156, 38] width 200 height 25
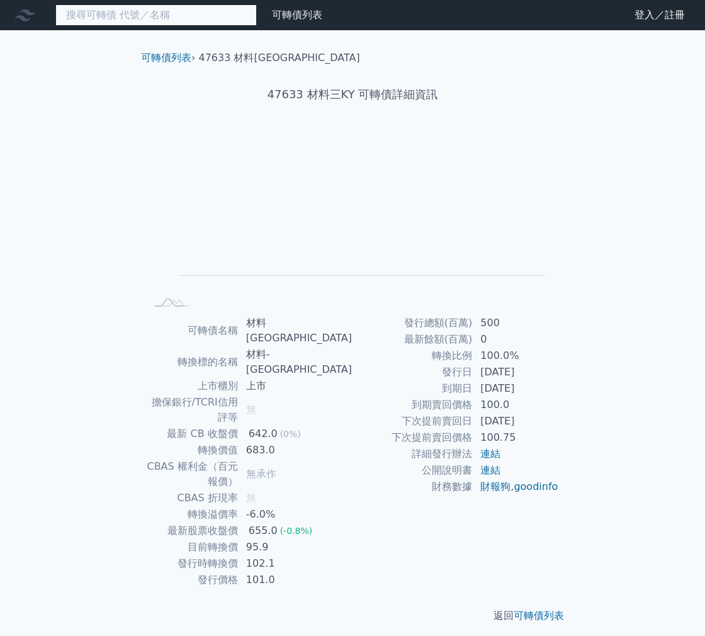
click at [145, 18] on input at bounding box center [155, 14] width 201 height 21
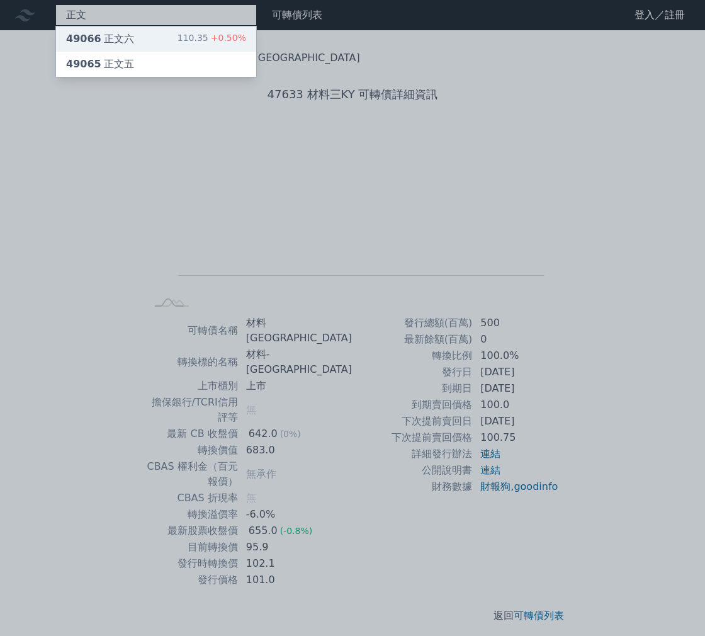
type input "正文"
click at [150, 40] on div "49066 正文六 110.35 +0.50%" at bounding box center [156, 38] width 200 height 25
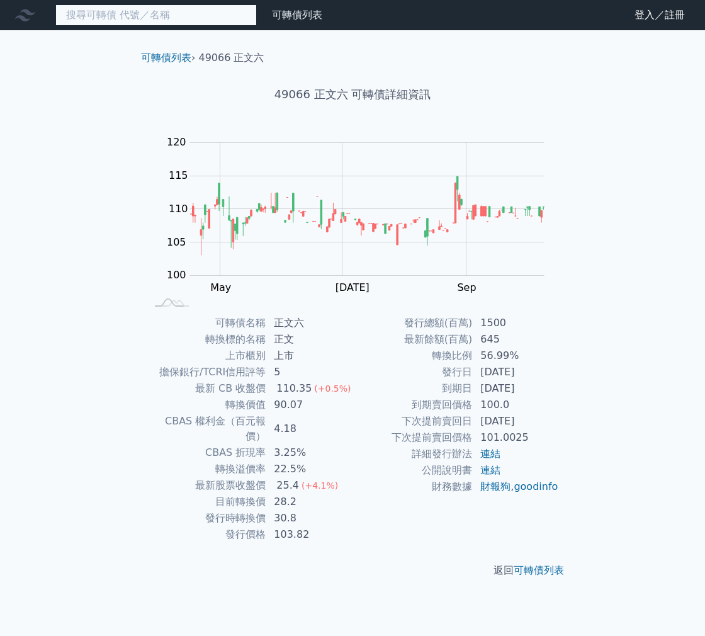
click at [141, 19] on input at bounding box center [155, 14] width 201 height 21
click at [205, 16] on input at bounding box center [155, 14] width 201 height 21
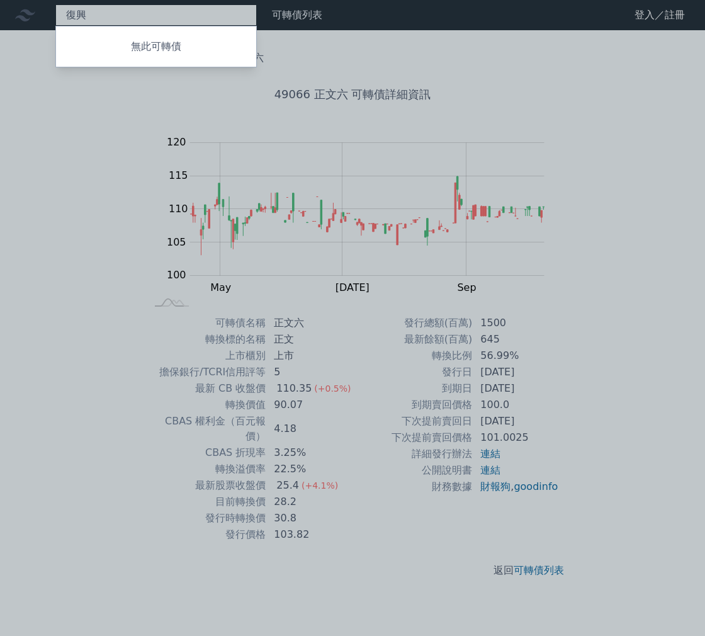
type input "復"
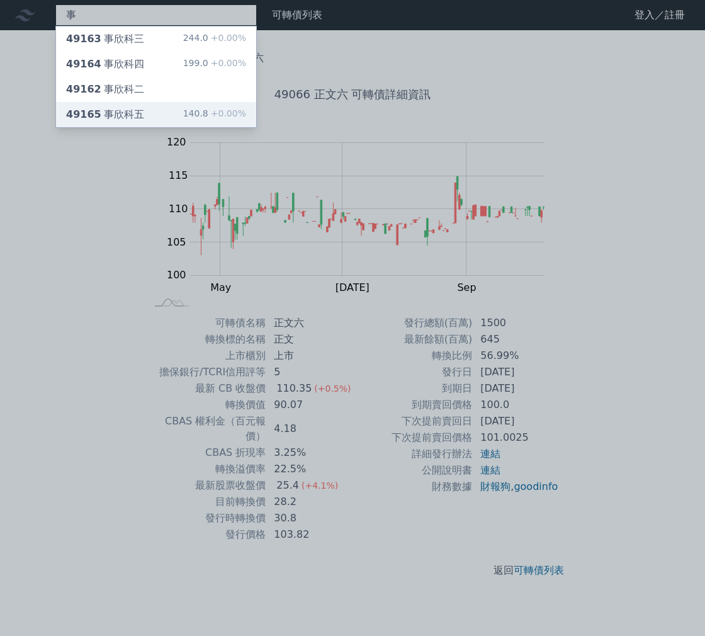
type input "事"
click at [190, 120] on div "140.8 +0.00%" at bounding box center [214, 114] width 63 height 15
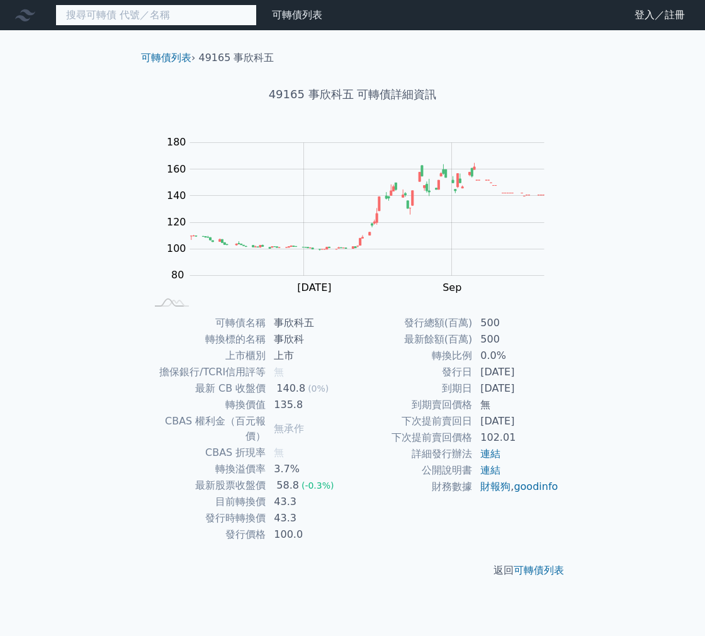
click at [222, 14] on input at bounding box center [155, 14] width 201 height 21
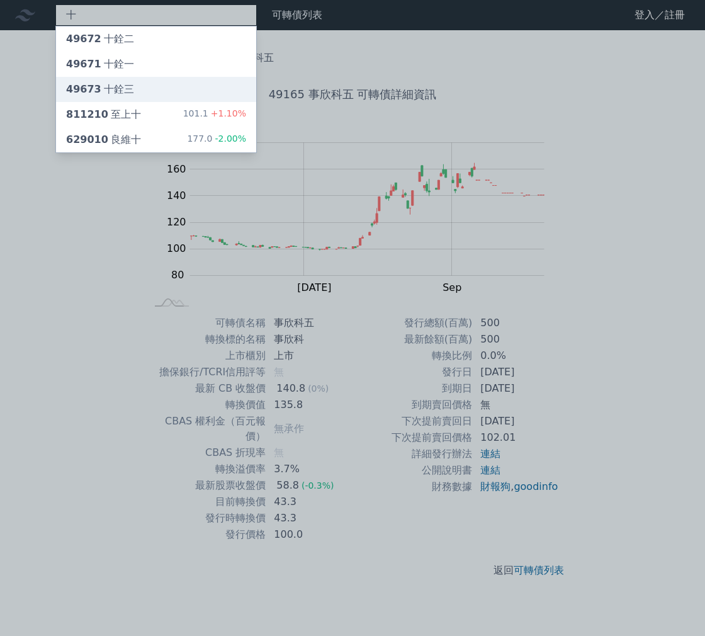
type input "十"
click at [151, 95] on div "49673 十銓三" at bounding box center [156, 89] width 200 height 25
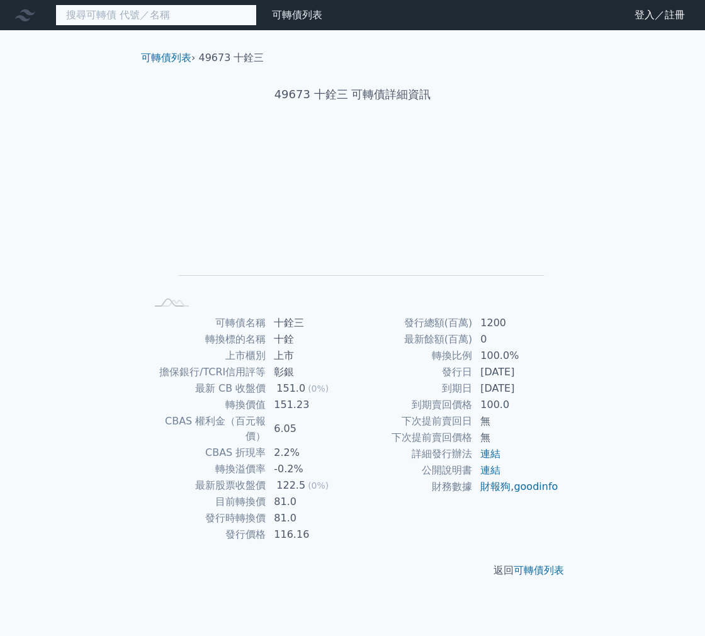
click at [93, 14] on input at bounding box center [155, 14] width 201 height 21
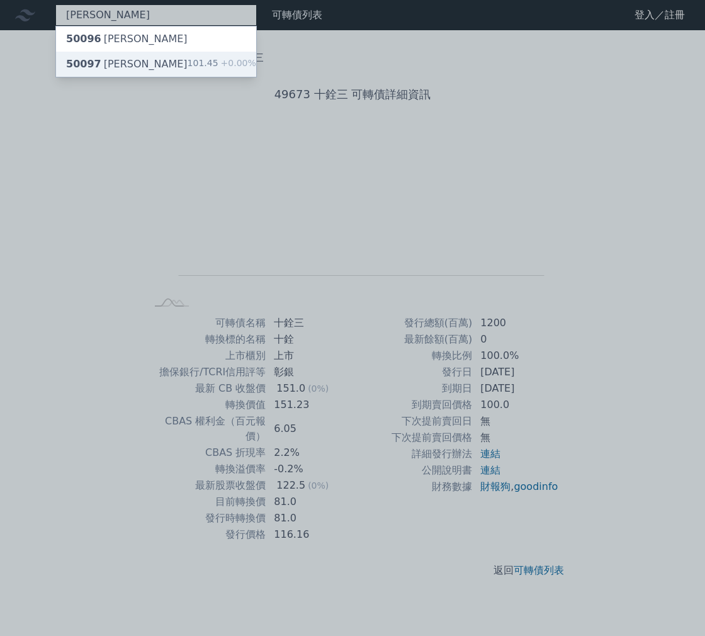
type input "[PERSON_NAME]"
click at [105, 65] on div "50097 [PERSON_NAME]" at bounding box center [127, 64] width 122 height 15
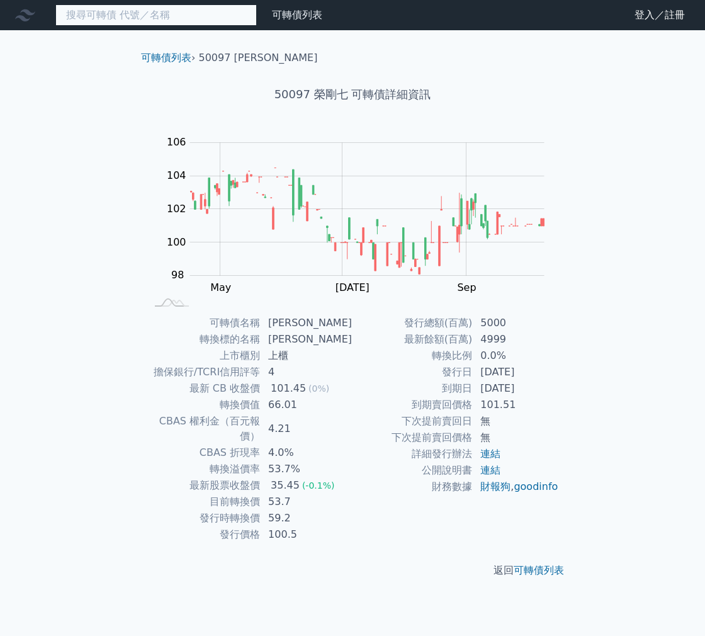
click at [108, 20] on input at bounding box center [155, 14] width 201 height 21
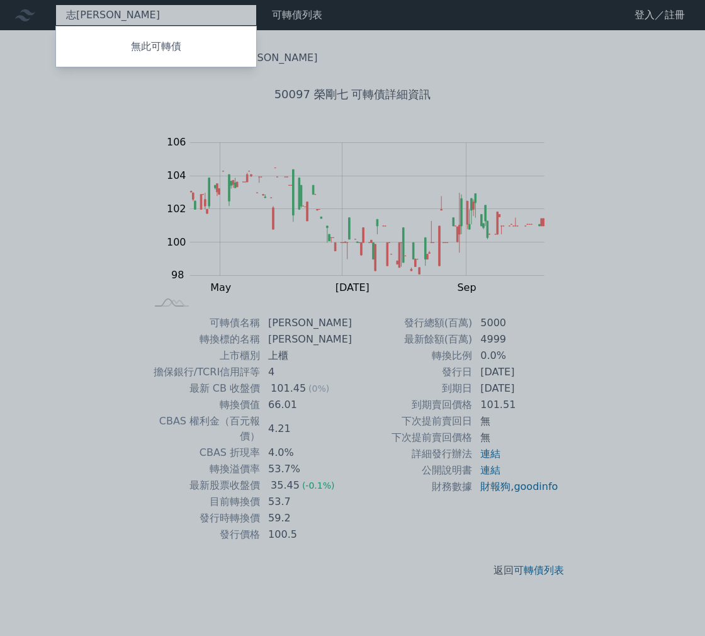
type input "志"
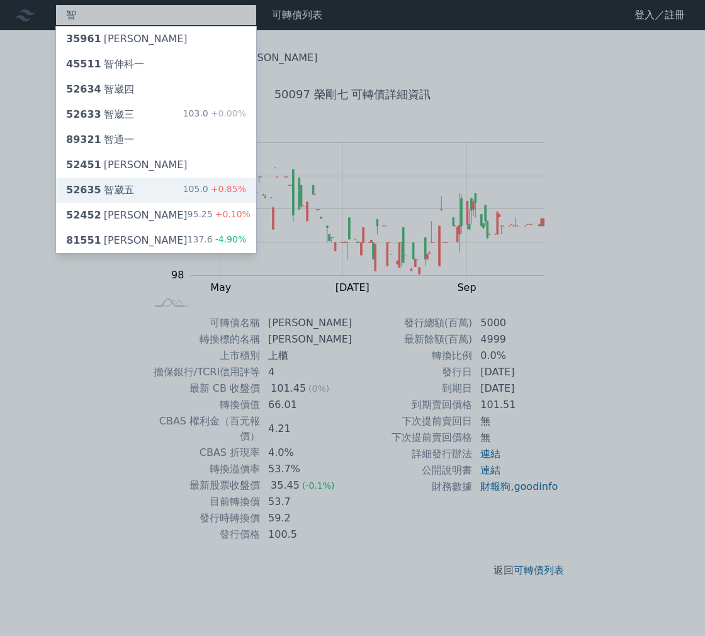
type input "智"
click at [128, 187] on div "52635 智崴五" at bounding box center [100, 190] width 68 height 15
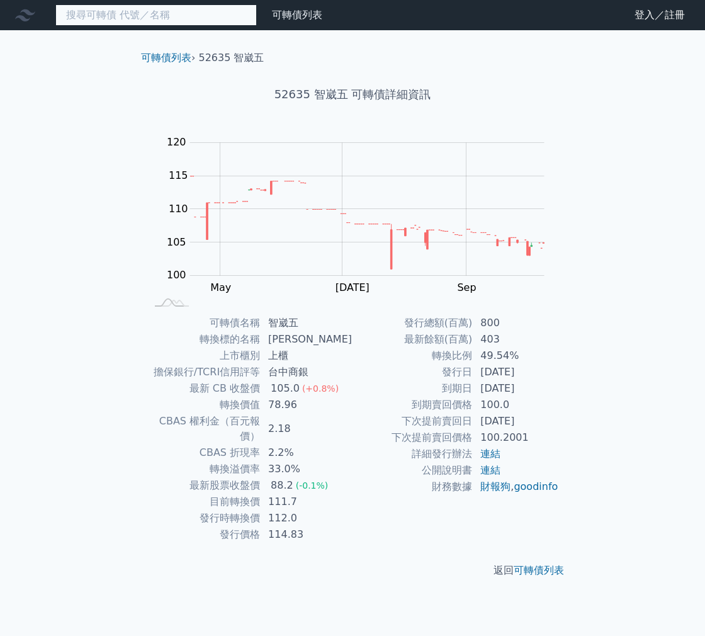
click at [110, 23] on input at bounding box center [155, 14] width 201 height 21
click at [98, 20] on input at bounding box center [155, 14] width 201 height 21
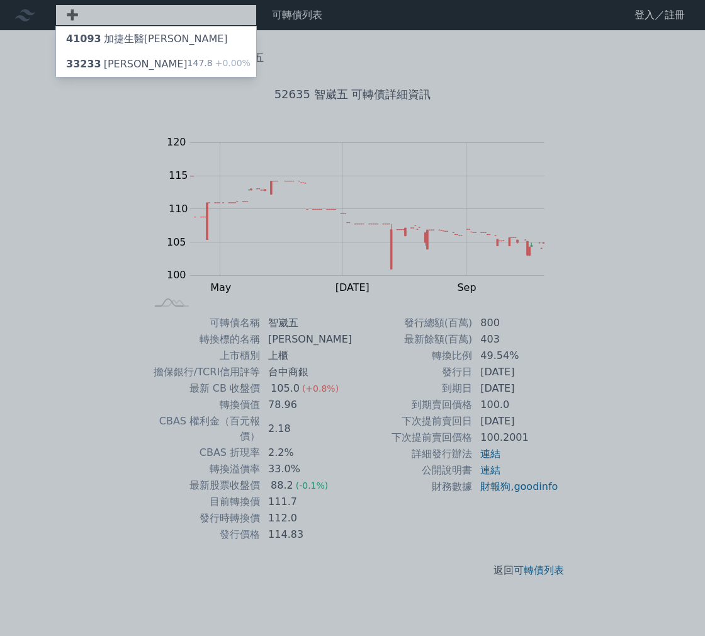
type input "佳"
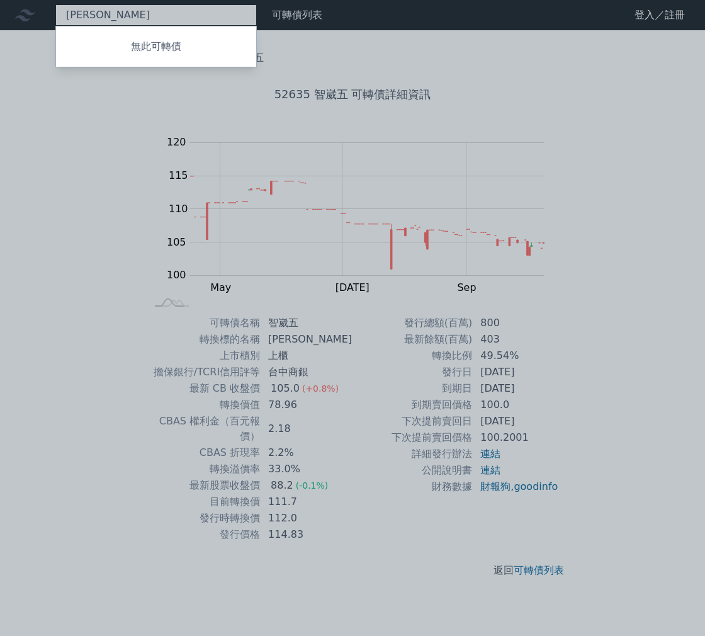
type input "鍾"
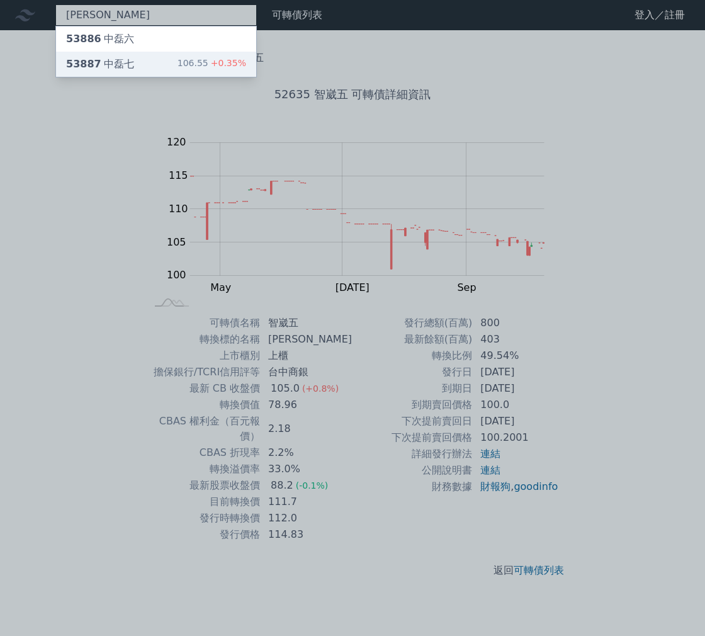
type input "[PERSON_NAME]"
click at [120, 71] on div "53887 [PERSON_NAME]" at bounding box center [100, 64] width 68 height 15
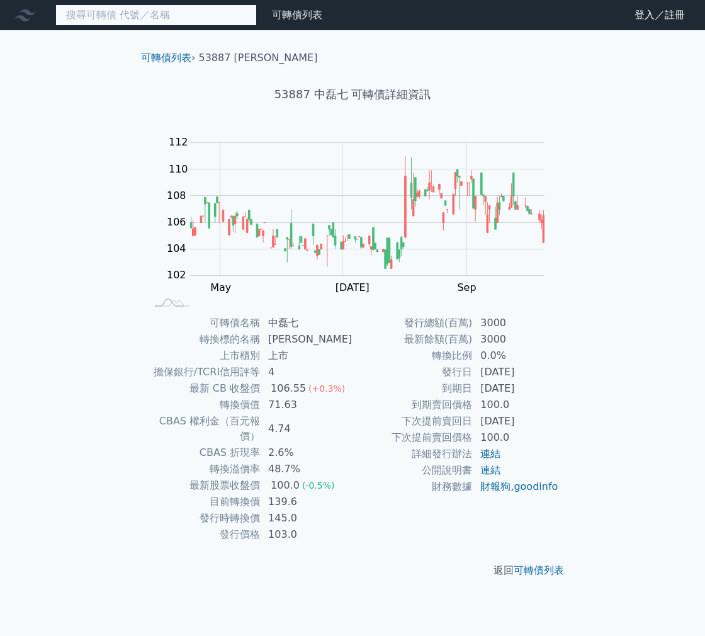
click at [145, 16] on input at bounding box center [155, 14] width 201 height 21
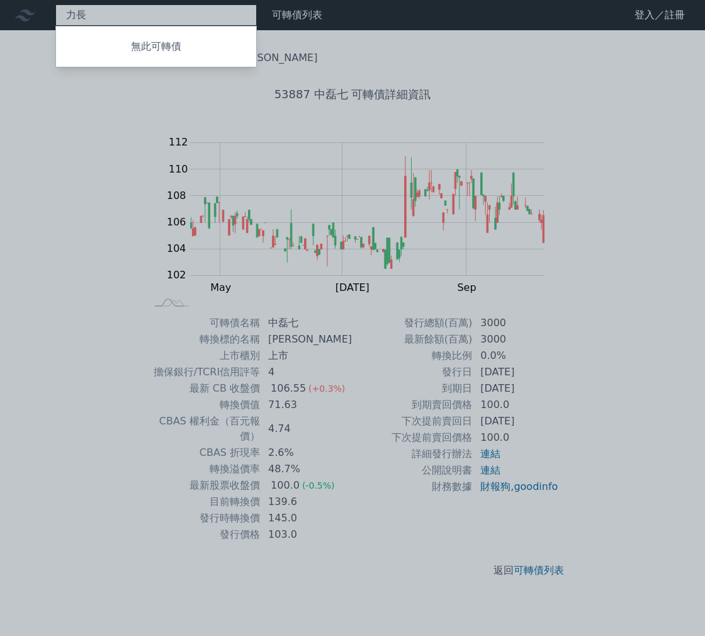
type input "力"
type input "長"
type input "南"
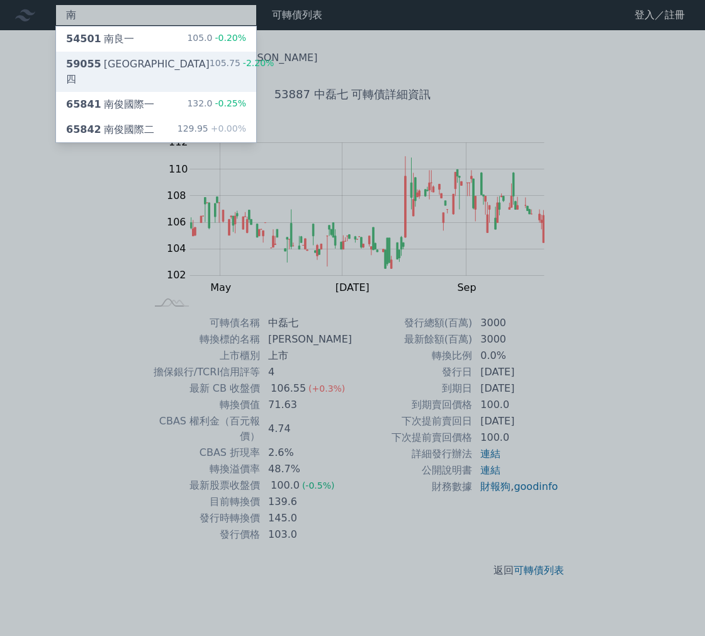
type input "南"
click at [169, 59] on div "59055 [GEOGRAPHIC_DATA]四 105.75 -2.20%" at bounding box center [156, 72] width 200 height 40
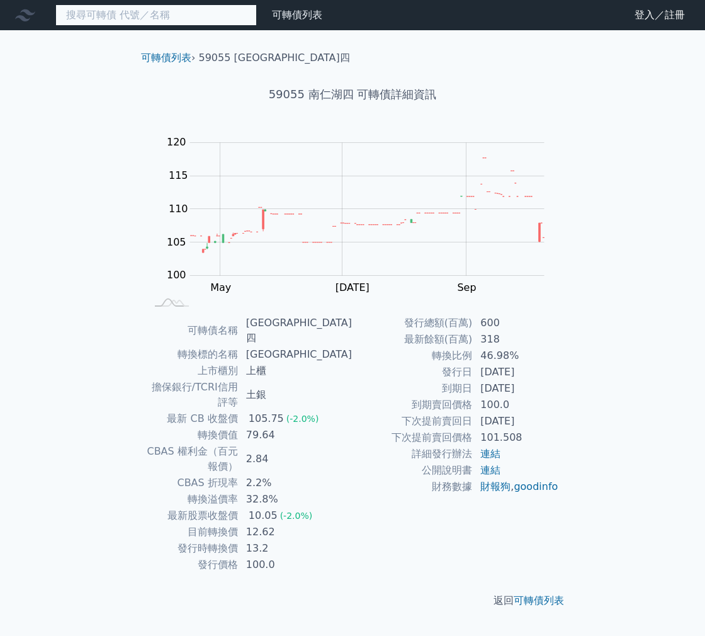
click at [128, 9] on input at bounding box center [155, 14] width 201 height 21
click at [131, 16] on input at bounding box center [155, 14] width 201 height 21
type input "勝"
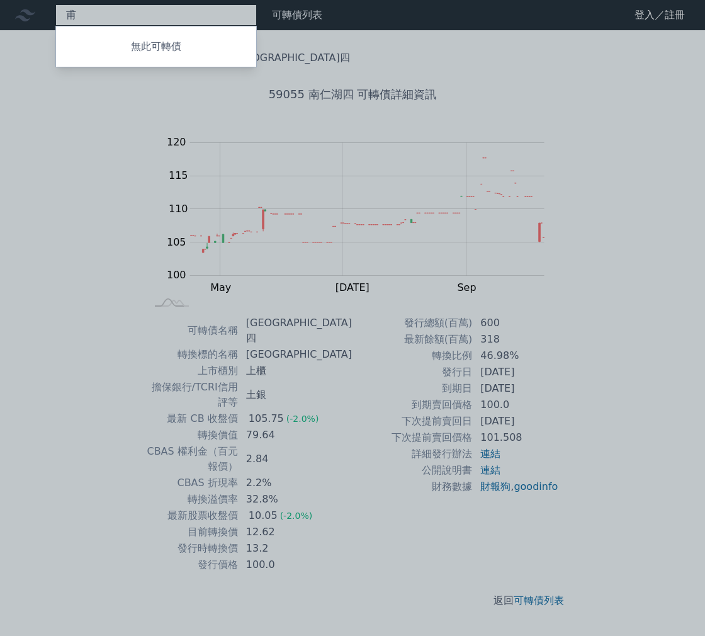
type input "輔"
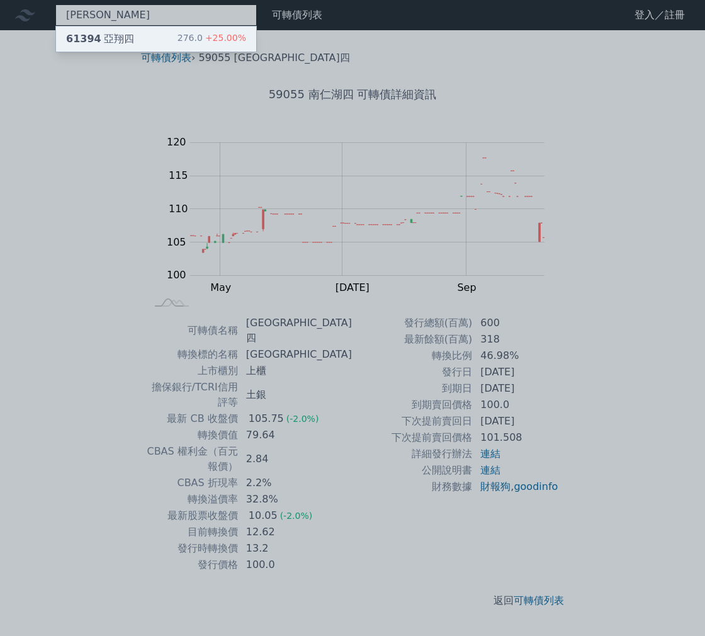
type input "[PERSON_NAME]"
click at [136, 35] on div "61394 亞翔四 276.0 +25.00%" at bounding box center [156, 38] width 200 height 25
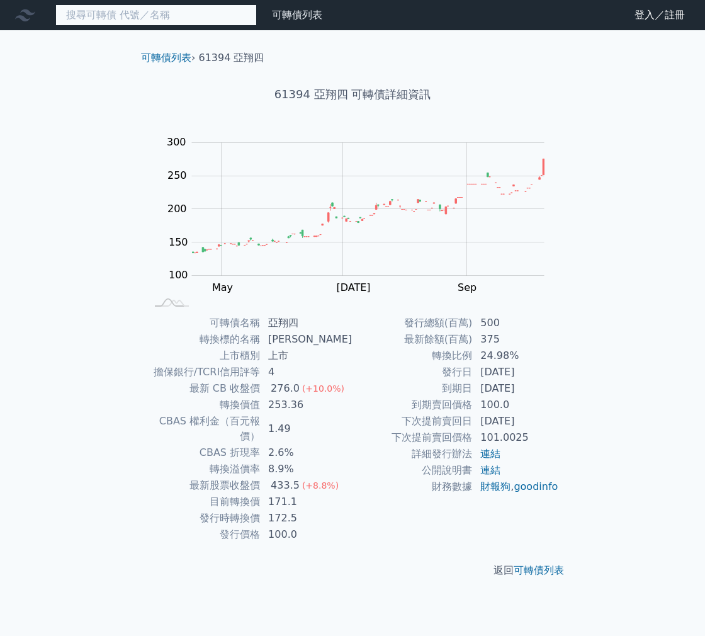
click at [159, 14] on input at bounding box center [155, 14] width 201 height 21
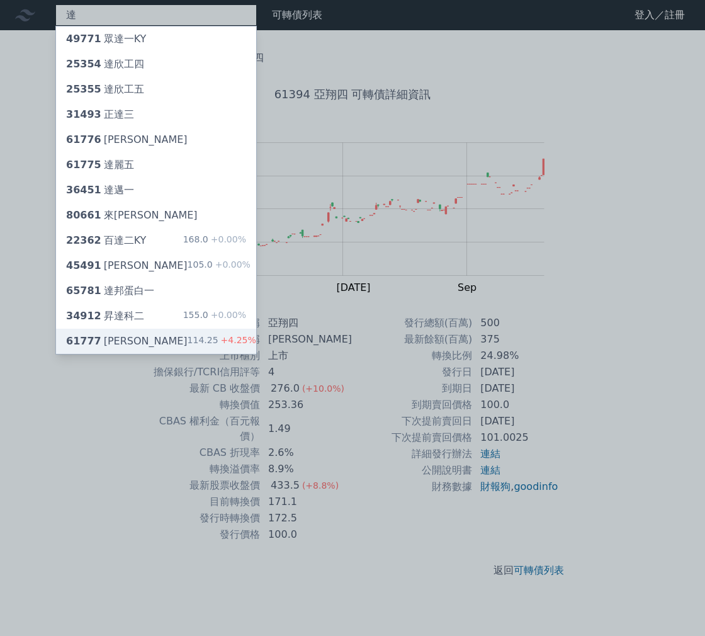
type input "達"
click at [144, 334] on div "61777 達麗七 114.25 +4.25%" at bounding box center [156, 341] width 200 height 25
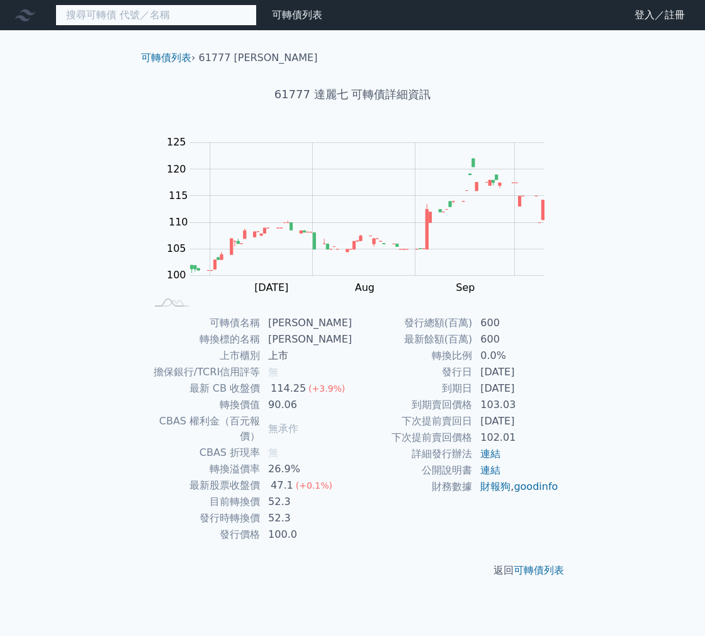
click at [140, 18] on input at bounding box center [155, 14] width 201 height 21
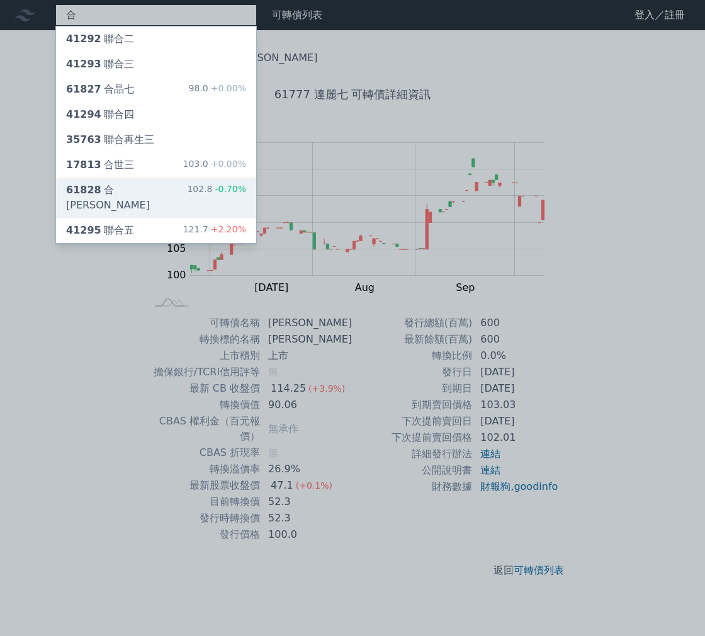
type input "合"
click at [152, 191] on div "61828 合晶八 102.8 -0.70%" at bounding box center [156, 198] width 200 height 40
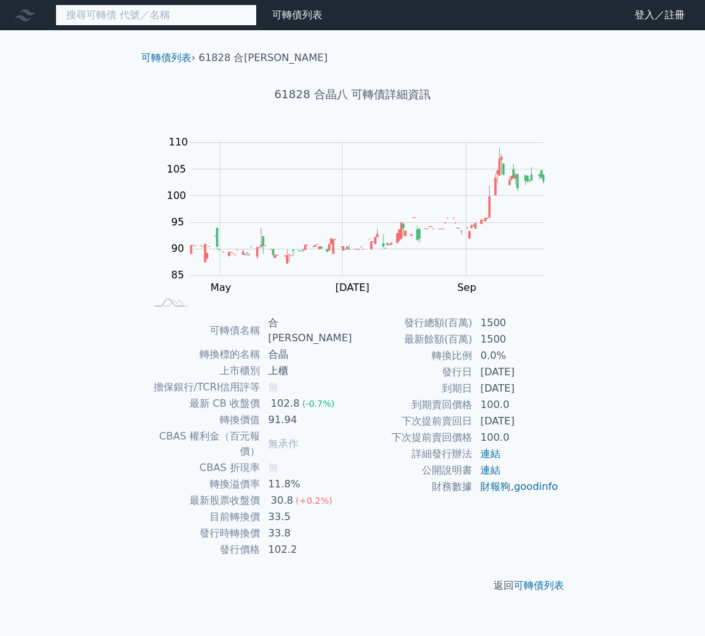
click at [203, 18] on input at bounding box center [155, 14] width 201 height 21
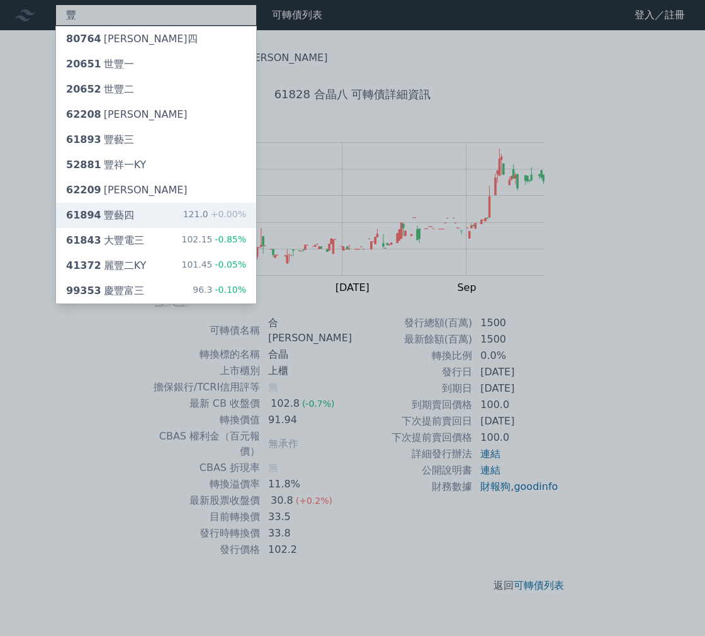
type input "豐"
click at [170, 219] on div "61894 豐藝四 121.0 +0.00%" at bounding box center [156, 215] width 200 height 25
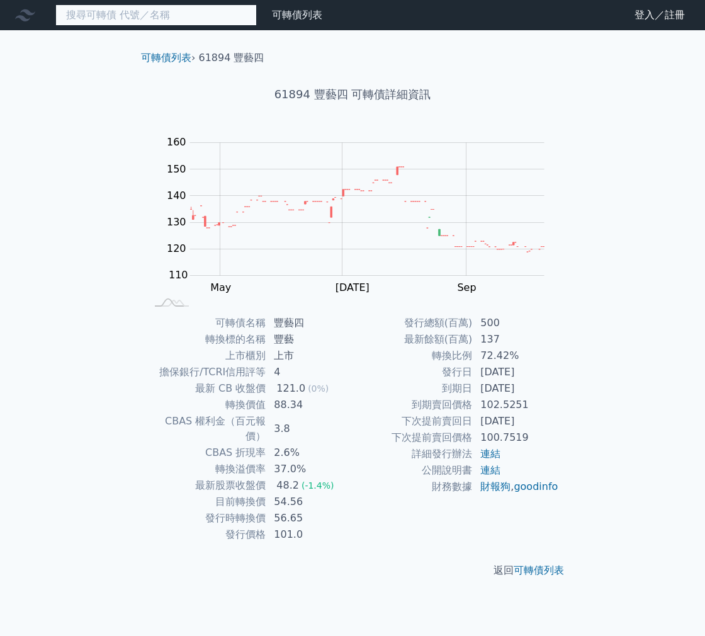
click at [141, 20] on input at bounding box center [155, 14] width 201 height 21
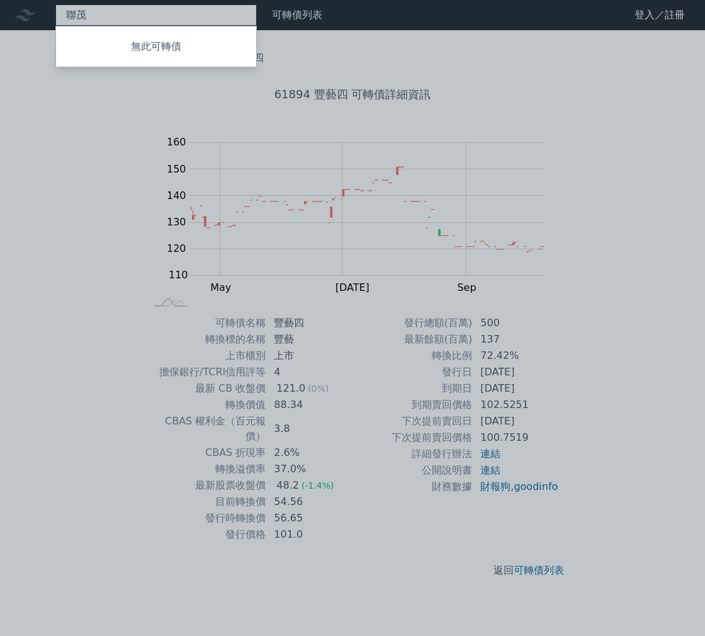
type input "聯"
type input "勝"
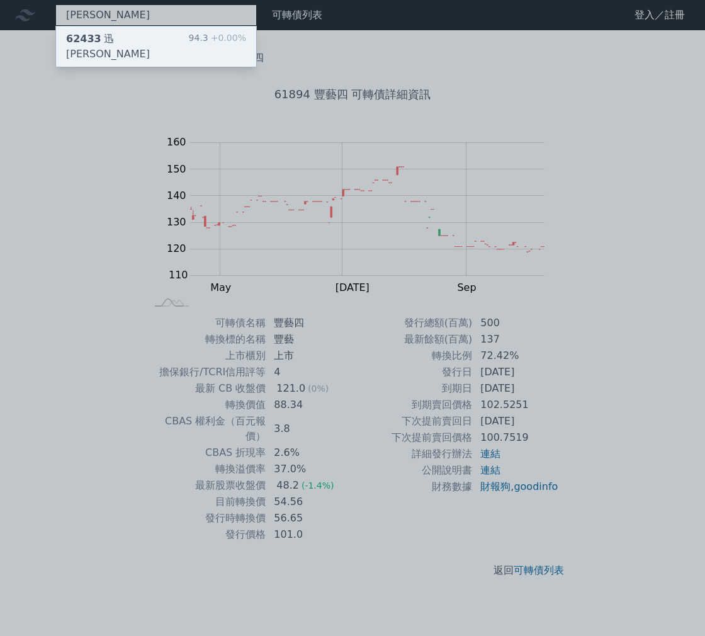
type input "[PERSON_NAME]"
click at [207, 35] on div "94.3 +0.00%" at bounding box center [217, 46] width 57 height 30
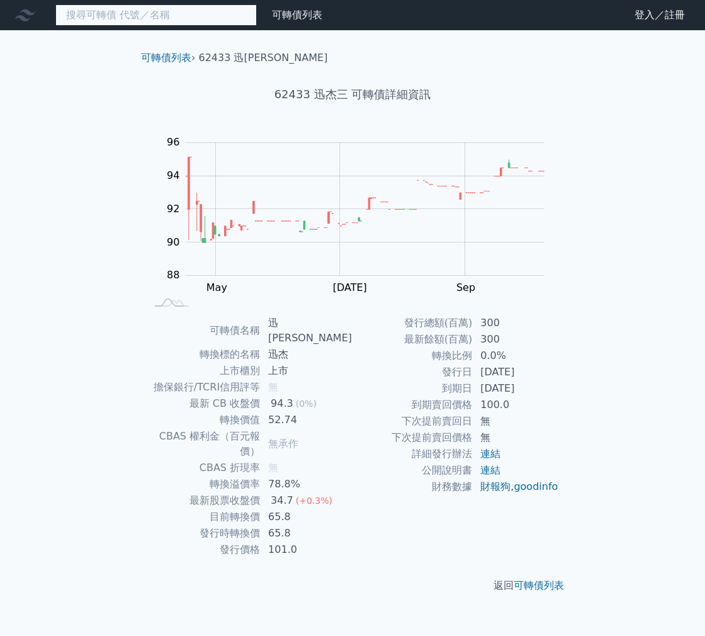
click at [203, 20] on input at bounding box center [155, 14] width 201 height 21
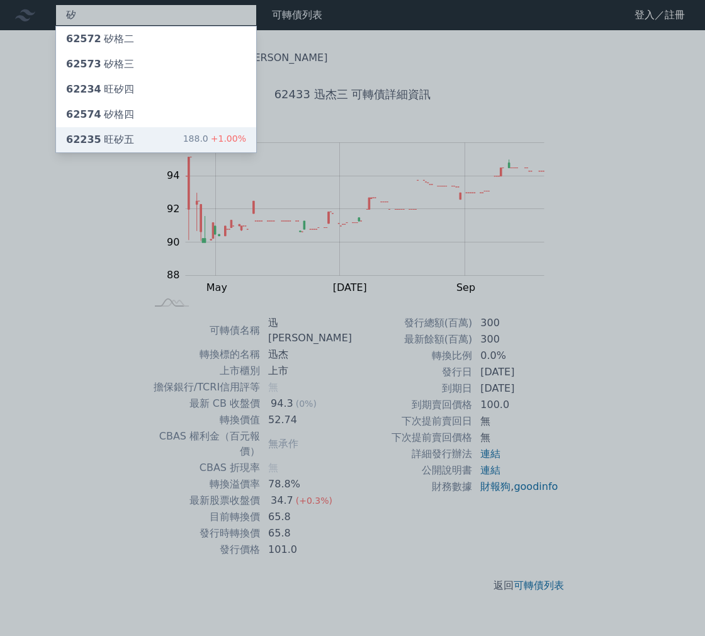
type input "矽"
click at [143, 140] on div "62235 旺矽五 188.0 +1.00%" at bounding box center [156, 139] width 200 height 25
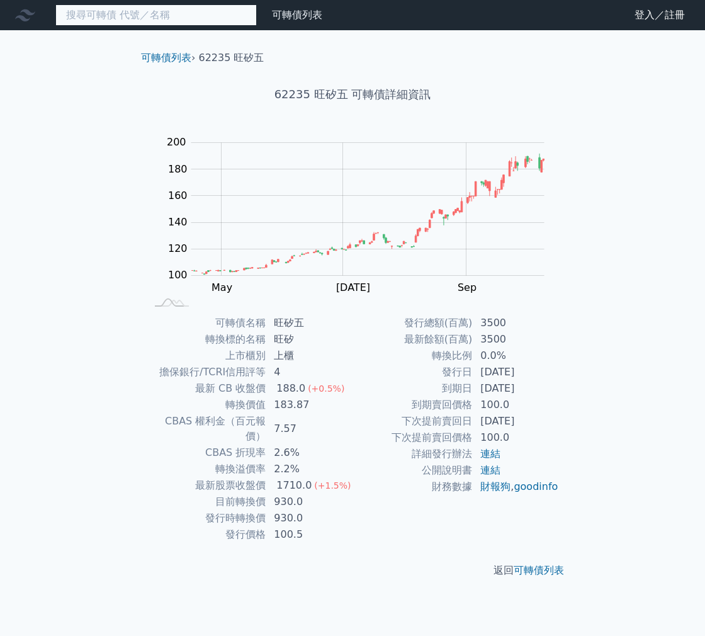
click at [188, 18] on input at bounding box center [155, 14] width 201 height 21
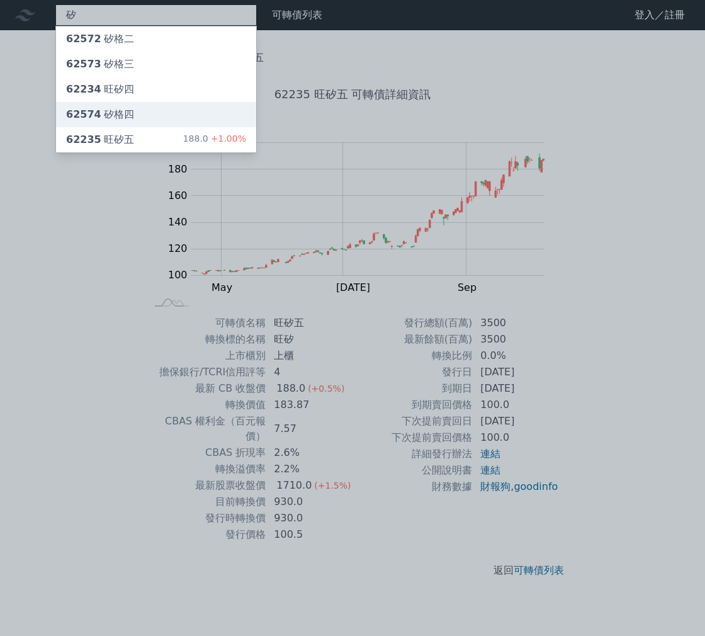
type input "矽"
click at [177, 120] on div "62574 矽格四" at bounding box center [156, 114] width 200 height 25
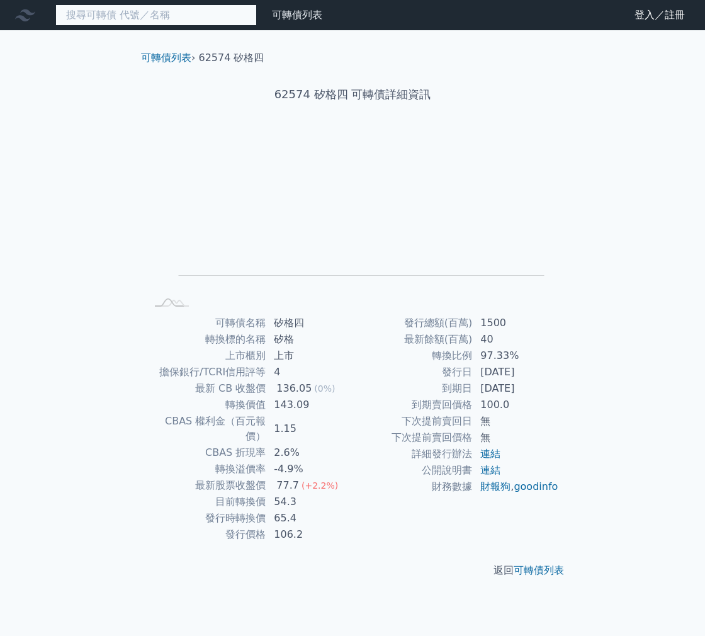
click at [138, 19] on input at bounding box center [155, 14] width 201 height 21
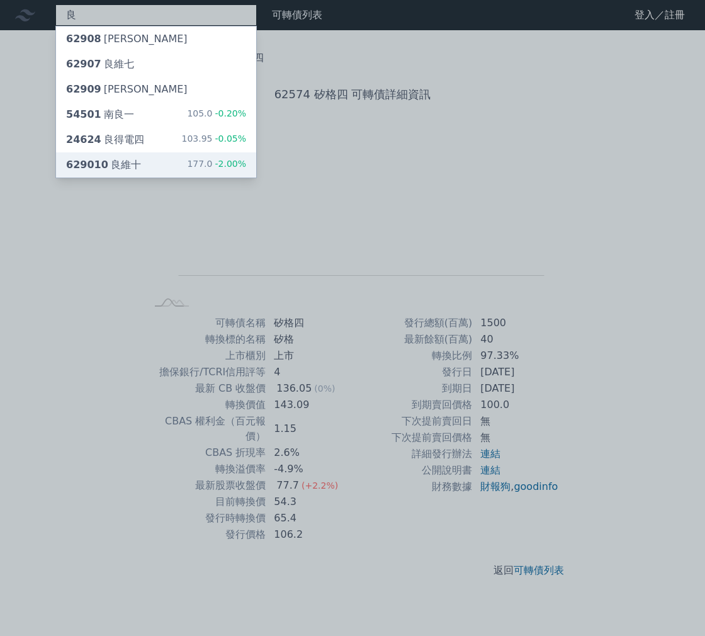
type input "良"
click at [140, 170] on div "629010 良維十 177.0 -2.00%" at bounding box center [156, 164] width 200 height 25
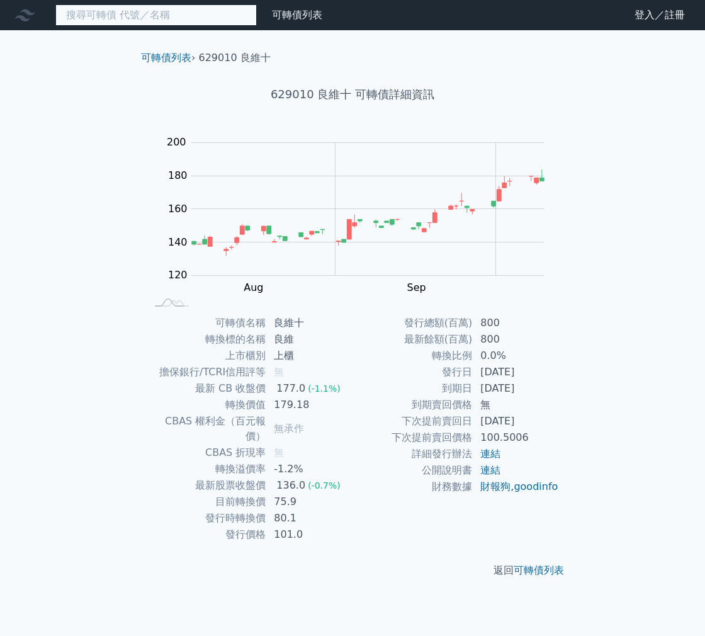
click at [95, 20] on input at bounding box center [155, 14] width 201 height 21
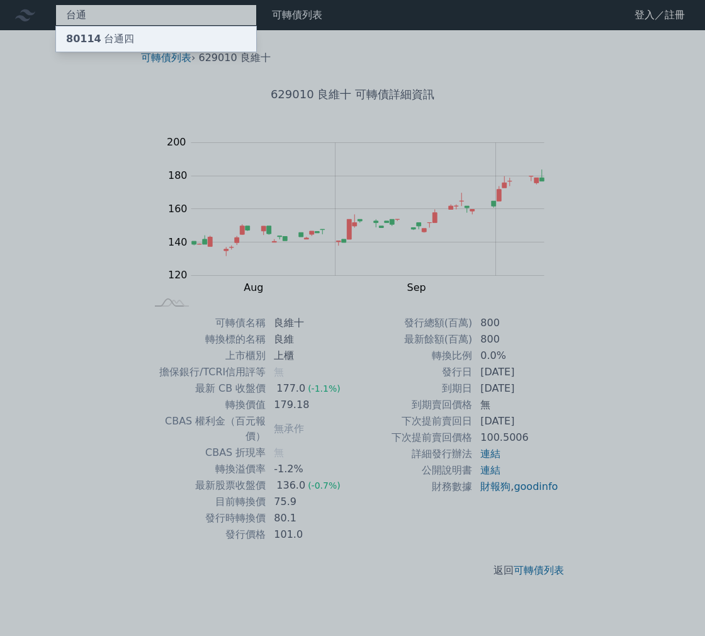
type input "台通"
click at [98, 34] on div "80114 台通四" at bounding box center [100, 38] width 68 height 15
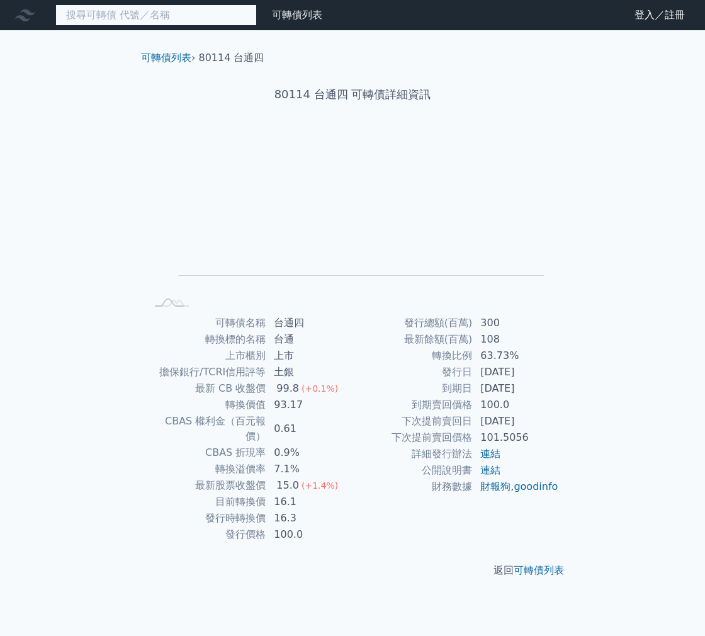
click at [111, 16] on input at bounding box center [155, 14] width 201 height 21
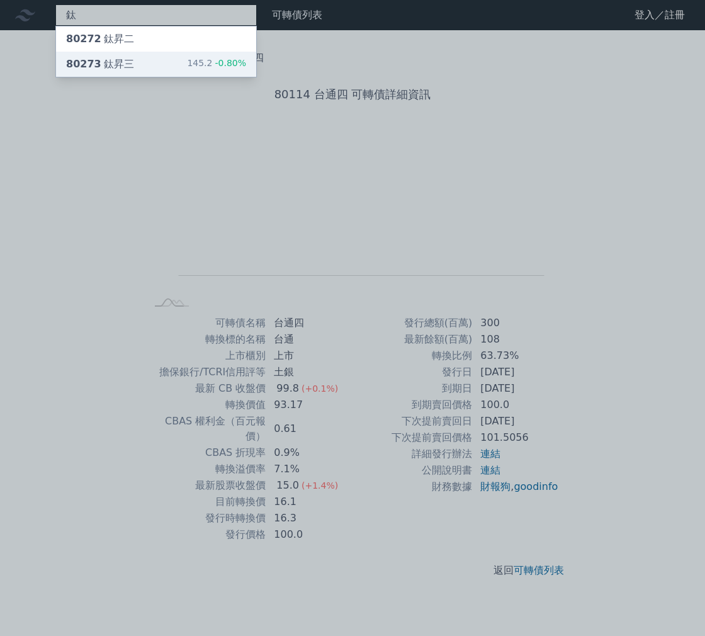
type input "鈦"
click at [124, 70] on div "80273 鈦昇三" at bounding box center [100, 64] width 68 height 15
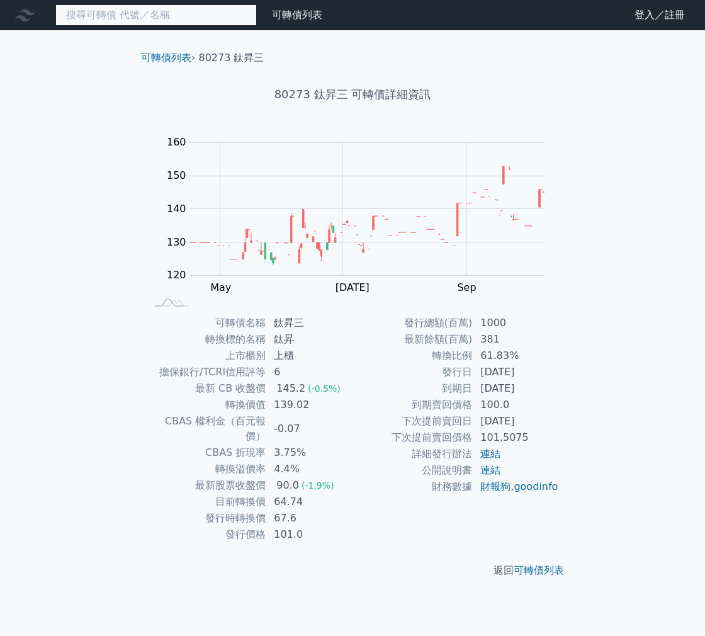
click at [128, 21] on input at bounding box center [155, 14] width 201 height 21
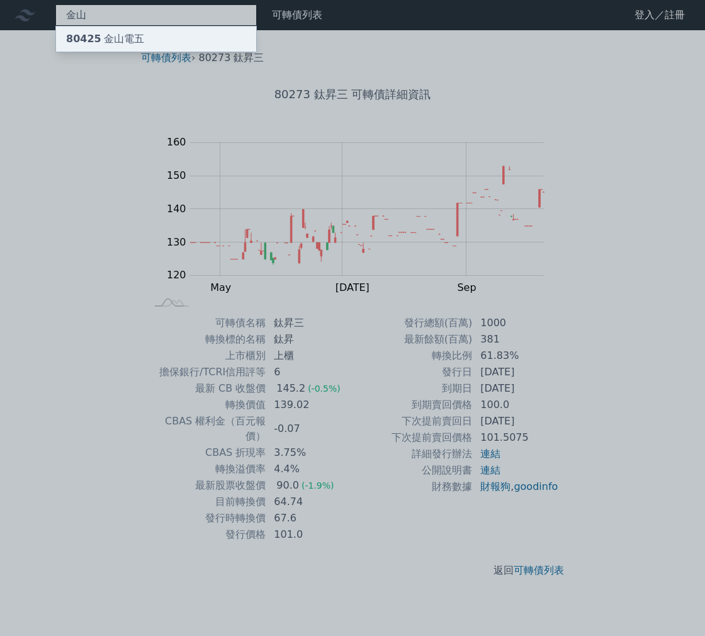
type input "金山"
click at [126, 43] on div "80425 金山電五" at bounding box center [105, 38] width 78 height 15
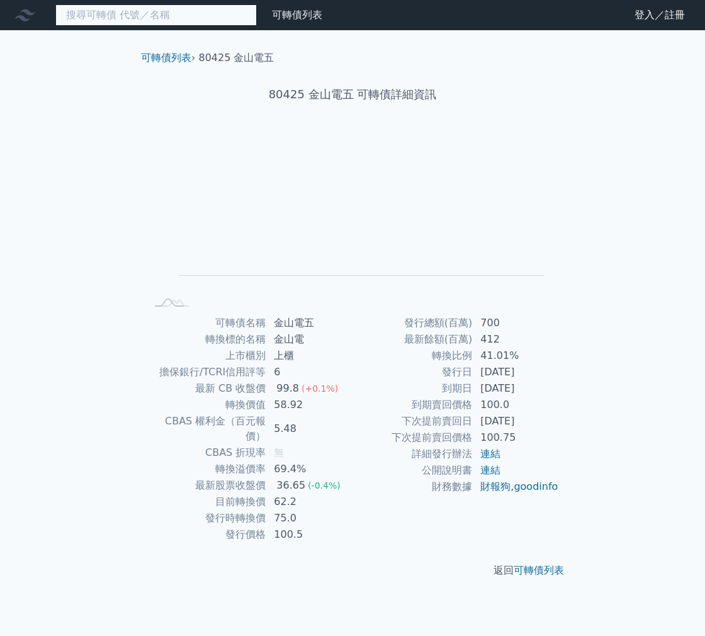
click at [127, 21] on input at bounding box center [155, 14] width 201 height 21
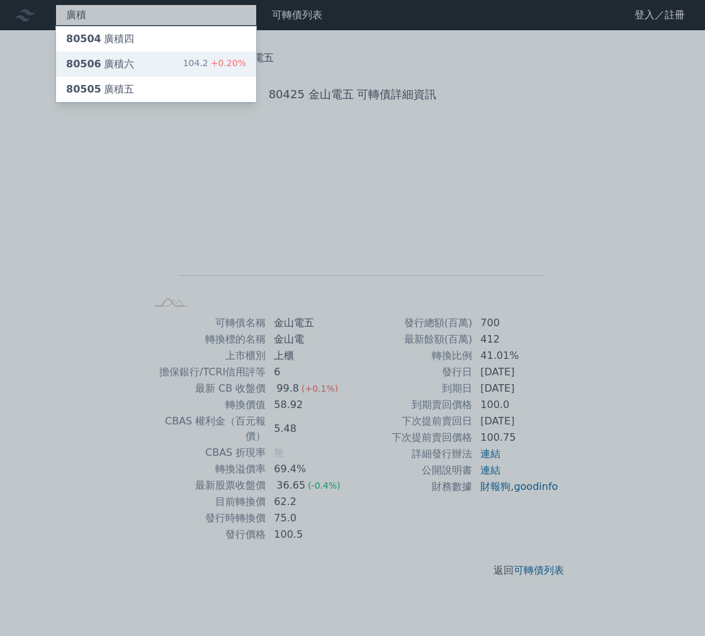
type input "廣積"
click at [132, 60] on div "80506 廣積六 104.2 +0.20%" at bounding box center [156, 64] width 200 height 25
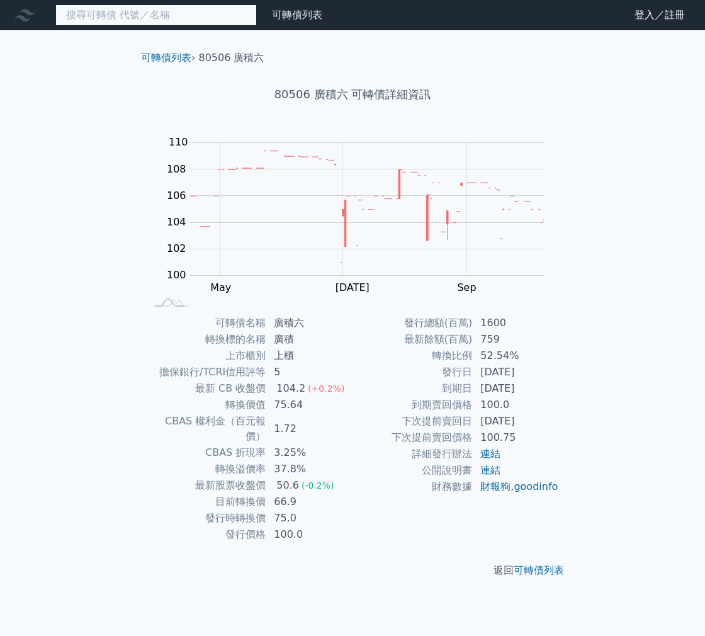
click at [162, 20] on input at bounding box center [155, 14] width 201 height 21
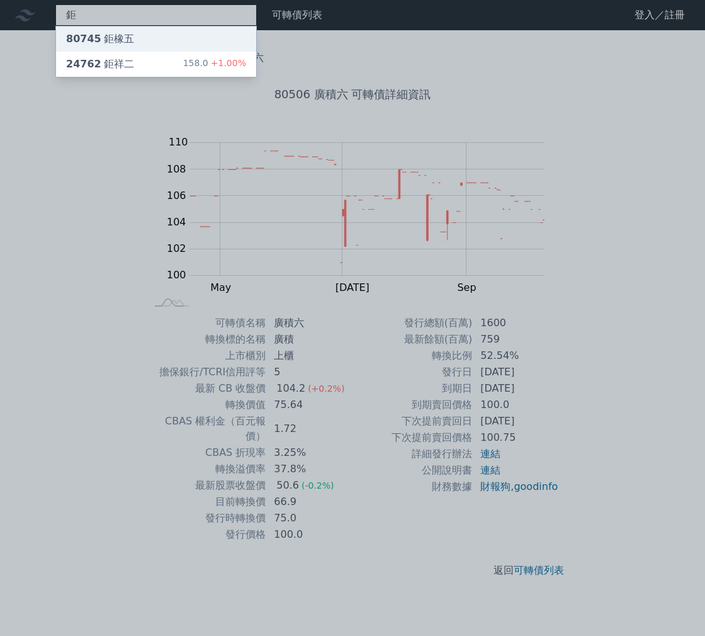
type input "鉅"
click at [180, 41] on div "80745 鉅橡五" at bounding box center [156, 38] width 200 height 25
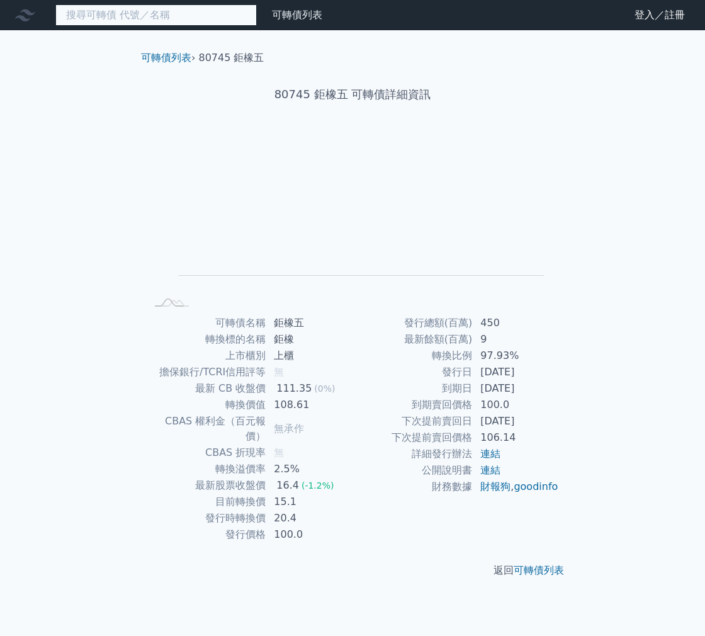
click at [154, 18] on input at bounding box center [155, 14] width 201 height 21
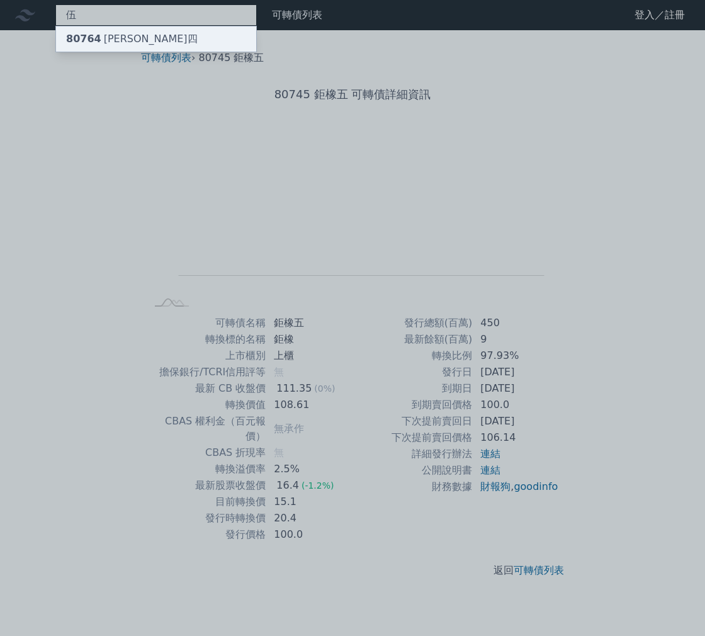
type input "伍"
click at [153, 32] on div "80764 [PERSON_NAME]四" at bounding box center [156, 38] width 200 height 25
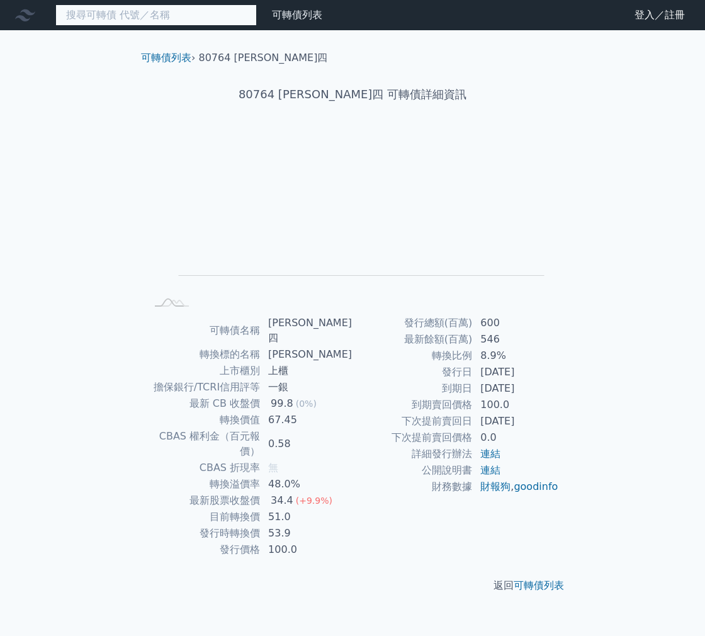
click at [157, 18] on input at bounding box center [155, 14] width 201 height 21
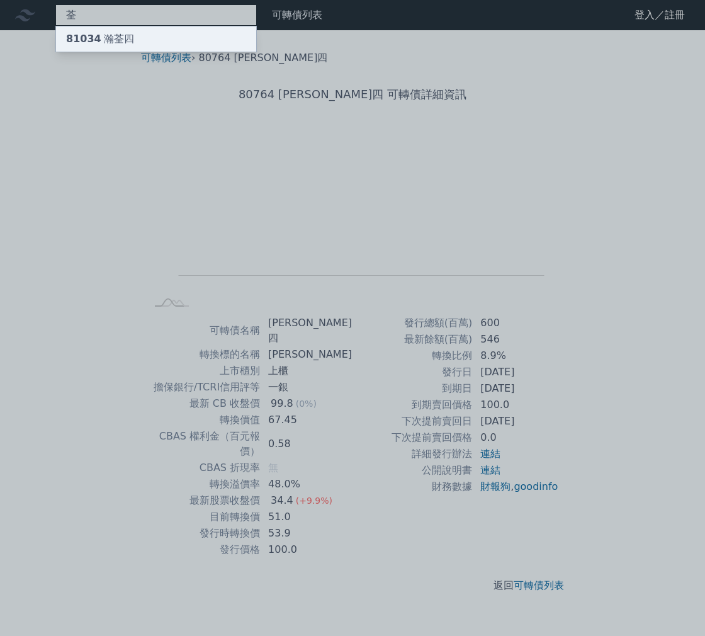
type input "荃"
click at [156, 31] on div "81034 瀚荃四" at bounding box center [156, 38] width 200 height 25
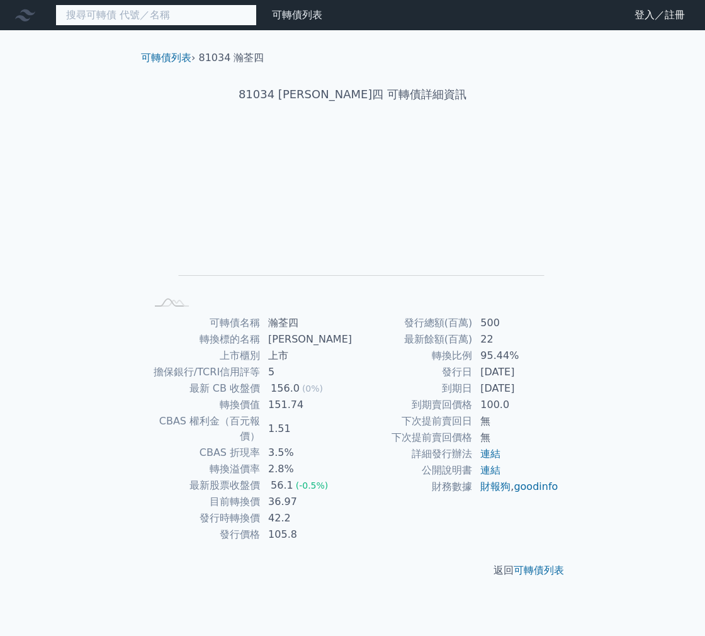
click at [154, 18] on input at bounding box center [155, 14] width 201 height 21
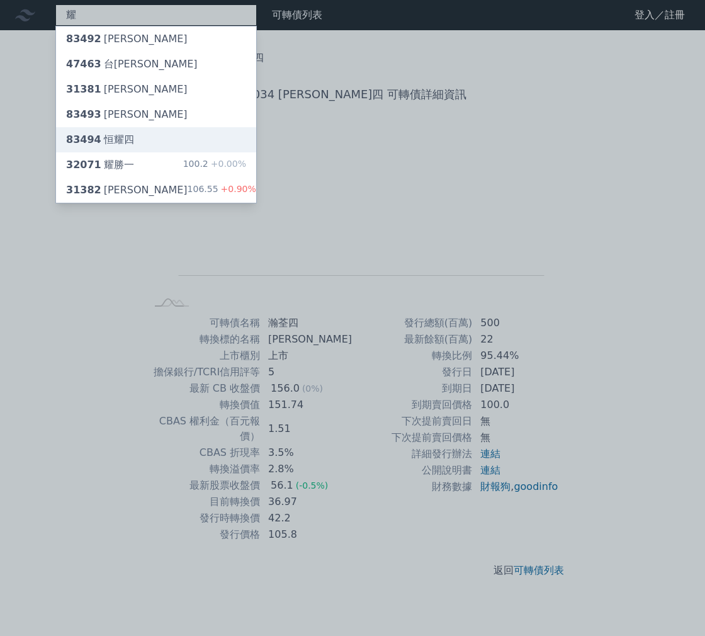
type input "耀"
click at [140, 135] on div "83494 恒耀四" at bounding box center [156, 139] width 200 height 25
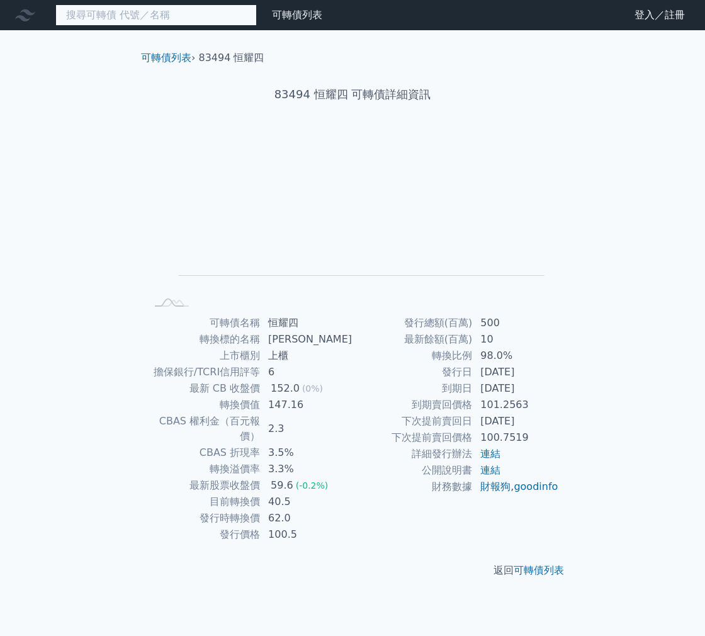
click at [123, 13] on input at bounding box center [155, 14] width 201 height 21
type input "[PERSON_NAME]"
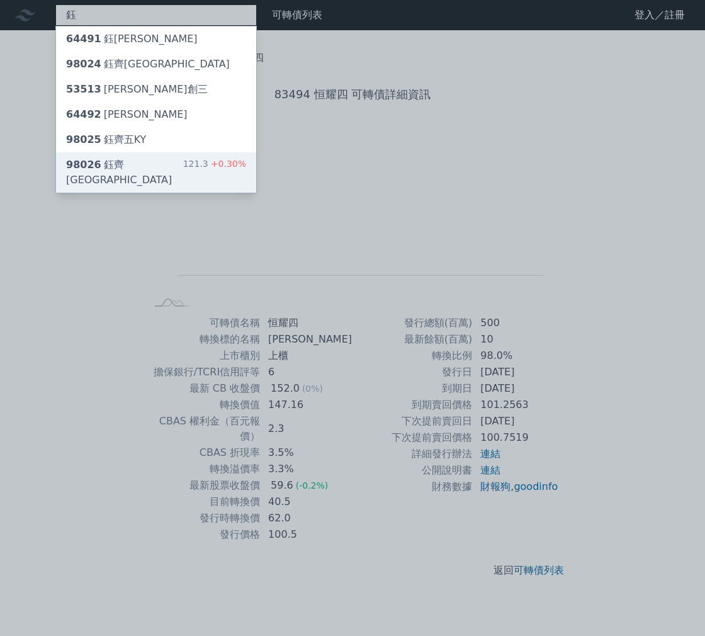
type input "鈺"
click at [135, 168] on div "98026 鈺[GEOGRAPHIC_DATA]" at bounding box center [124, 172] width 117 height 30
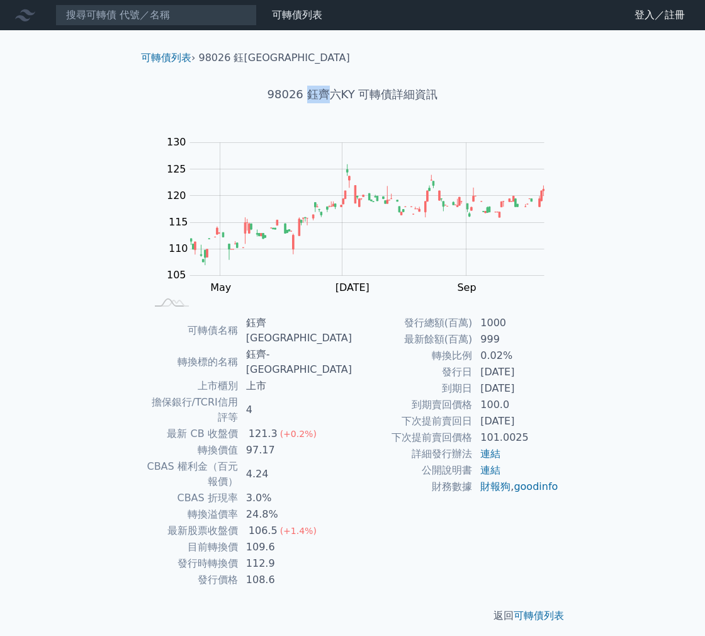
drag, startPoint x: 308, startPoint y: 96, endPoint x: 326, endPoint y: 94, distance: 17.8
click at [326, 94] on h1 "98026 鈺齊六KY 可轉債詳細資訊" at bounding box center [352, 95] width 443 height 18
copy h1 "[DEMOGRAPHIC_DATA][PERSON_NAME]"
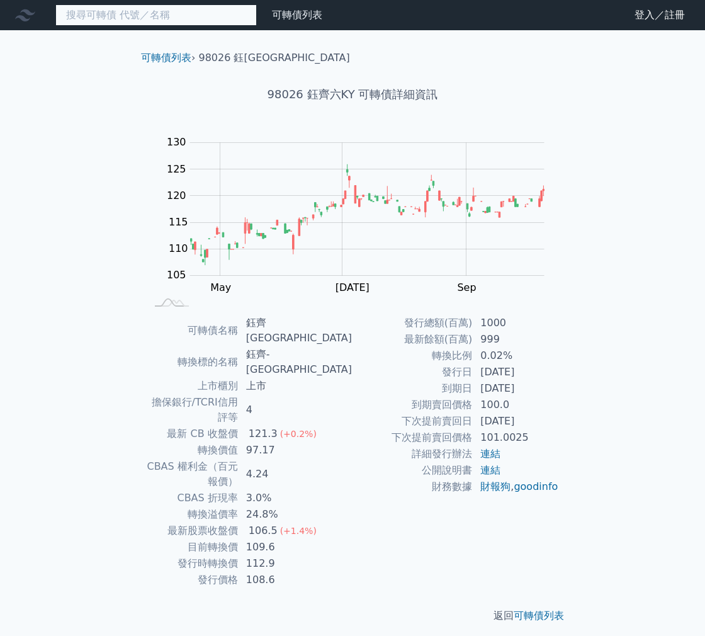
click at [220, 17] on input at bounding box center [155, 14] width 201 height 21
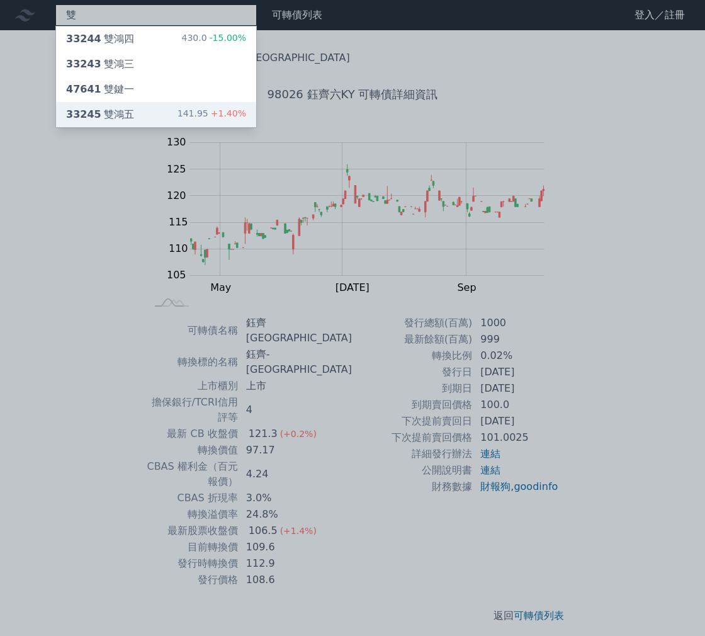
type input "雙"
click at [127, 121] on div "33245 雙鴻五" at bounding box center [100, 114] width 68 height 15
